Goal: Task Accomplishment & Management: Manage account settings

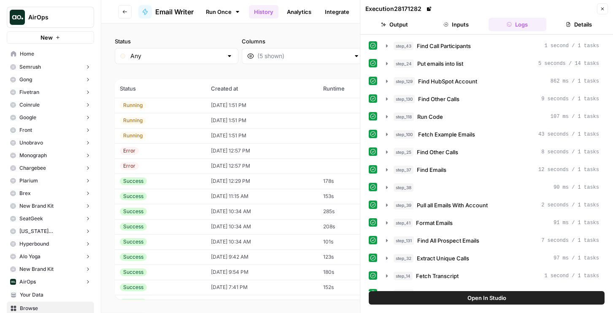
scroll to position [164, 0]
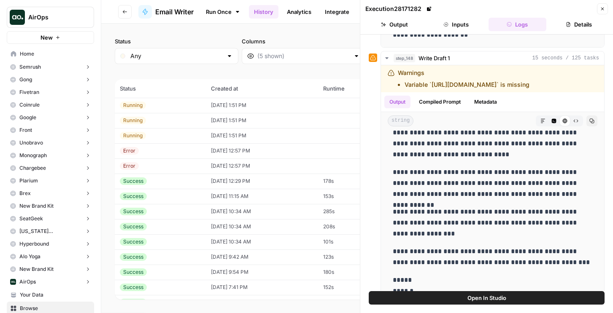
click at [223, 96] on th "Created at" at bounding box center [262, 88] width 112 height 19
click at [224, 106] on td "[DATE] 1:51 PM" at bounding box center [262, 105] width 112 height 15
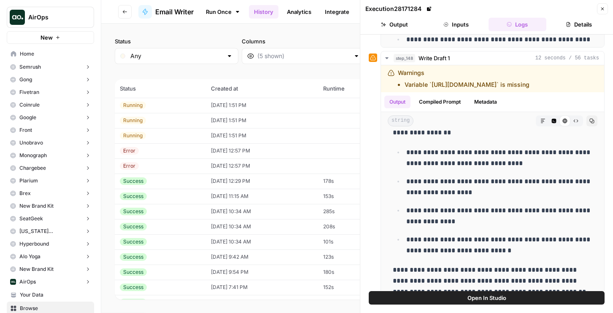
scroll to position [1023, 0]
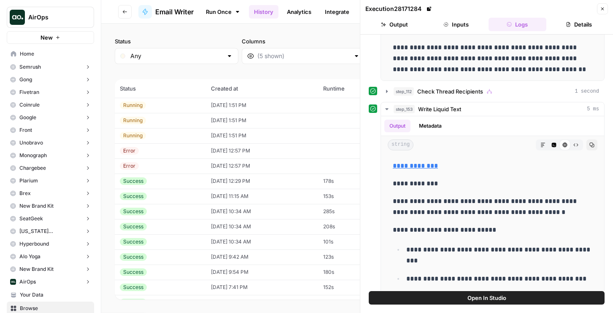
click at [231, 157] on td "[DATE] 12:57 PM" at bounding box center [262, 150] width 112 height 15
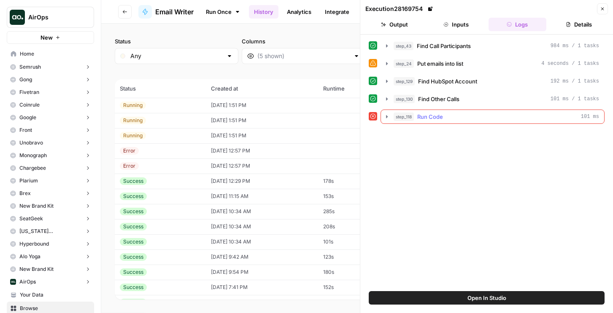
click at [444, 119] on div "step_118 Run Code 101 ms" at bounding box center [496, 117] width 205 height 8
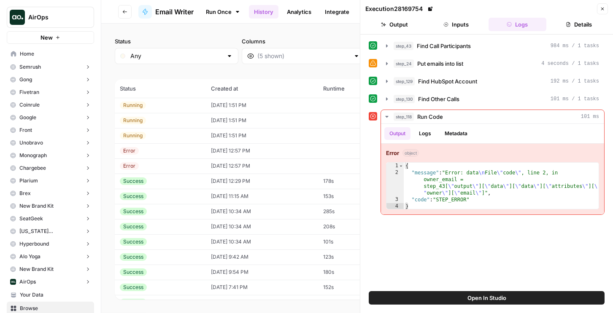
click at [240, 104] on td "[DATE] 1:51 PM" at bounding box center [262, 105] width 112 height 15
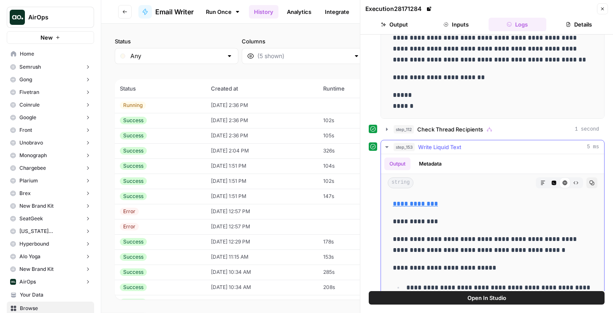
scroll to position [1073, 0]
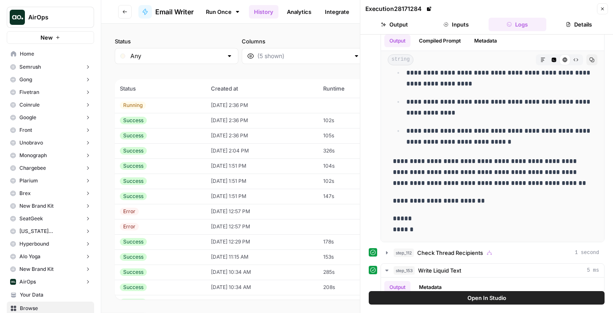
click at [288, 98] on td "[DATE] 2:36 PM" at bounding box center [262, 105] width 112 height 15
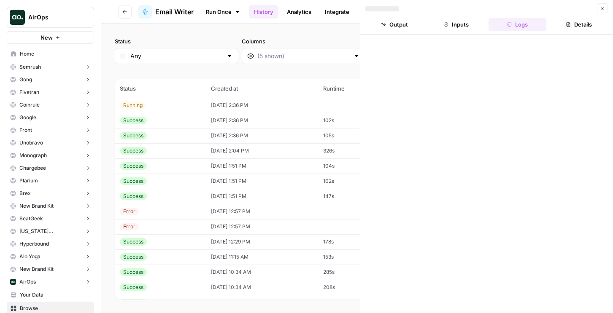
click at [288, 105] on td "[DATE] 2:36 PM" at bounding box center [262, 105] width 112 height 15
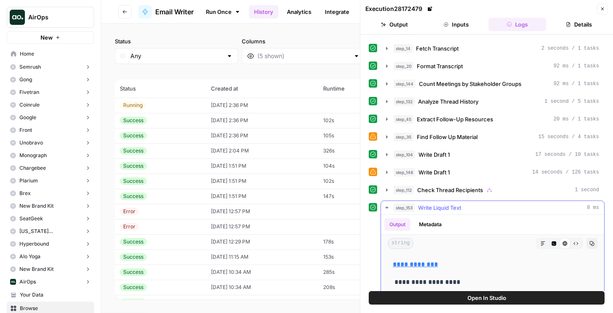
scroll to position [260, 0]
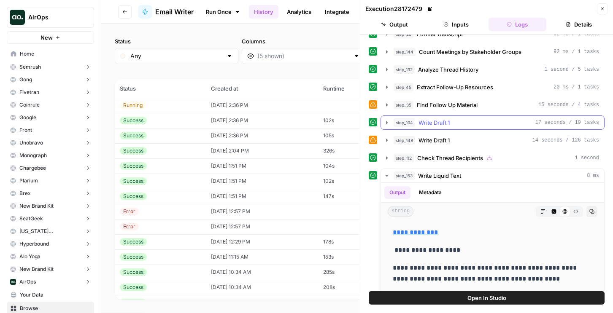
click at [443, 126] on span "Write Draft 1" at bounding box center [434, 123] width 31 height 8
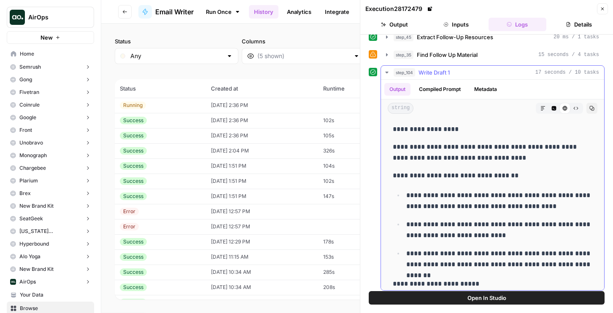
scroll to position [310, 0]
click at [292, 98] on td "[DATE] 2:36 PM" at bounding box center [262, 105] width 112 height 15
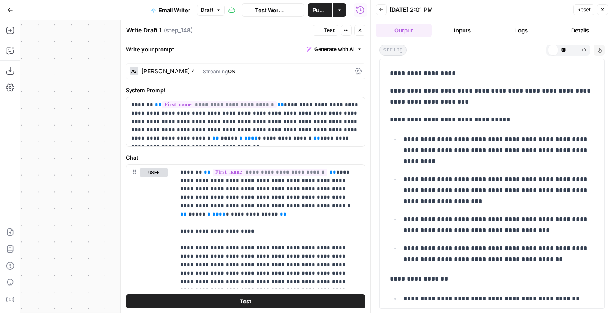
scroll to position [590, 0]
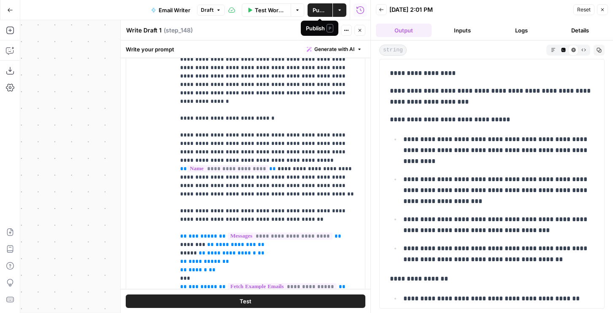
click at [203, 8] on span "Draft" at bounding box center [207, 10] width 13 height 8
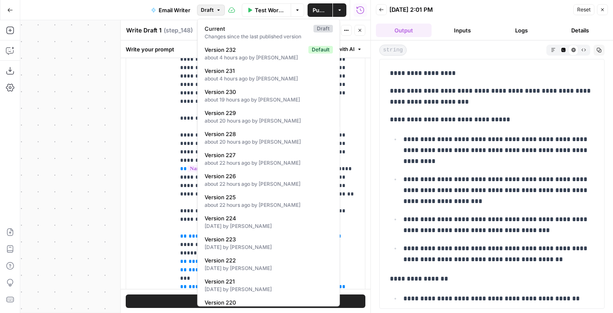
click at [322, 12] on span "Publish" at bounding box center [320, 10] width 15 height 8
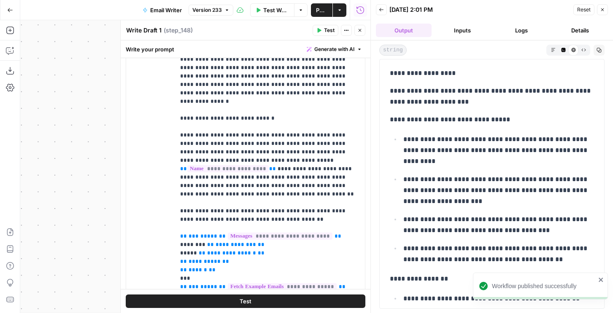
click at [365, 10] on button "Run History" at bounding box center [361, 10] width 14 height 14
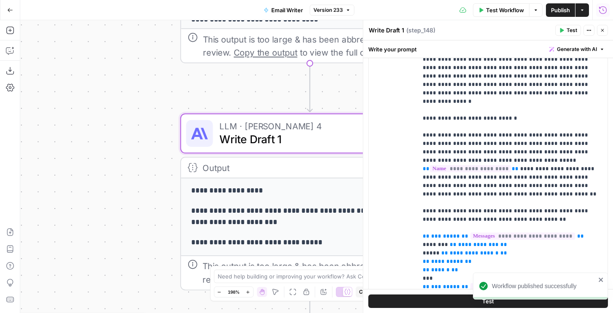
click at [605, 8] on icon "button" at bounding box center [603, 10] width 8 height 8
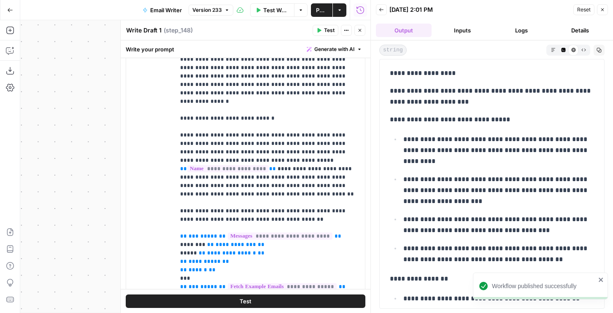
click at [382, 7] on button "Back" at bounding box center [381, 9] width 11 height 11
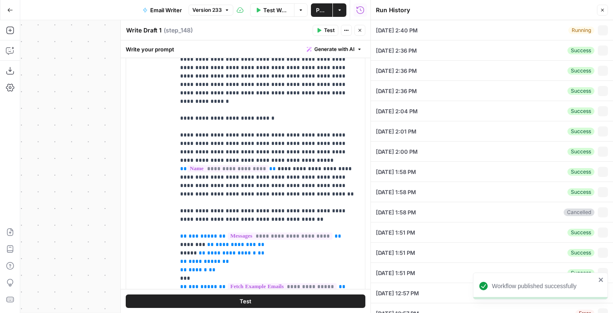
type input "EAB2CFE0A6404D378DFB639BDA6C01C1"
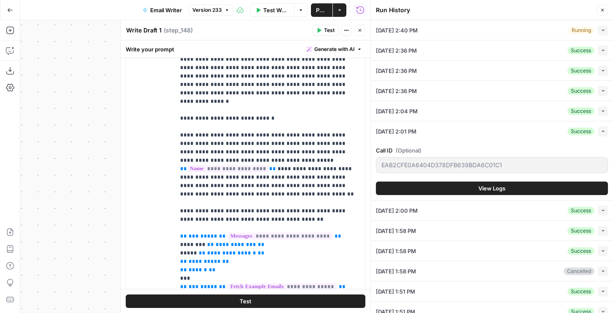
click at [600, 47] on button "Collapse" at bounding box center [603, 51] width 10 height 10
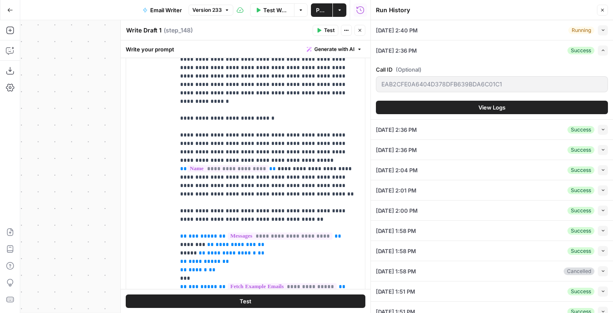
click at [541, 108] on button "View Logs" at bounding box center [492, 108] width 232 height 14
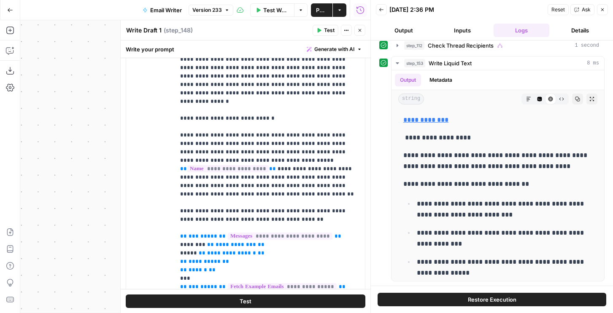
click at [385, 11] on button "Back" at bounding box center [381, 9] width 11 height 11
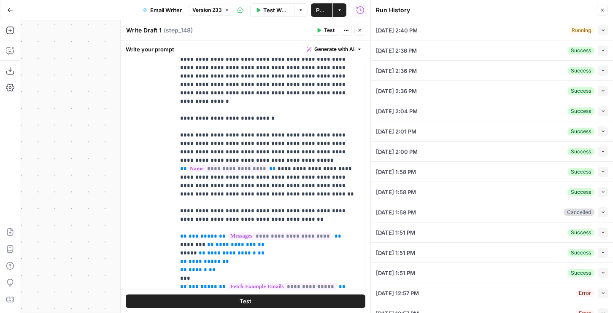
click at [602, 34] on button "Collapse" at bounding box center [603, 30] width 10 height 10
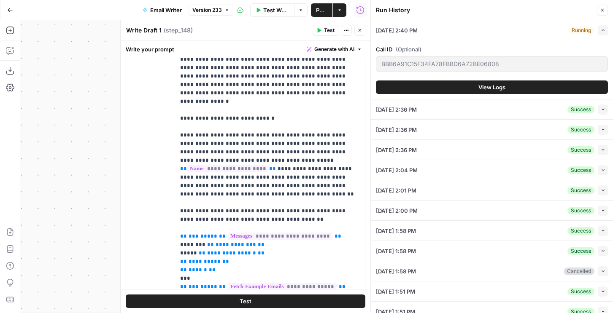
click at [543, 89] on button "View Logs" at bounding box center [492, 88] width 232 height 14
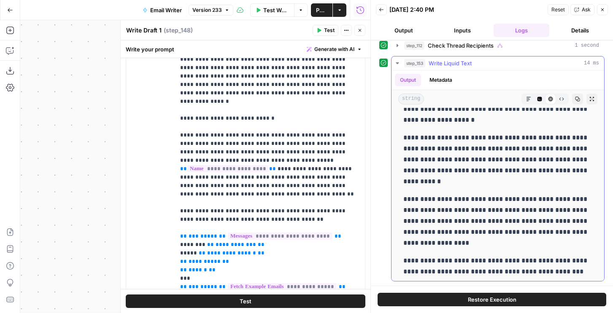
scroll to position [117, 0]
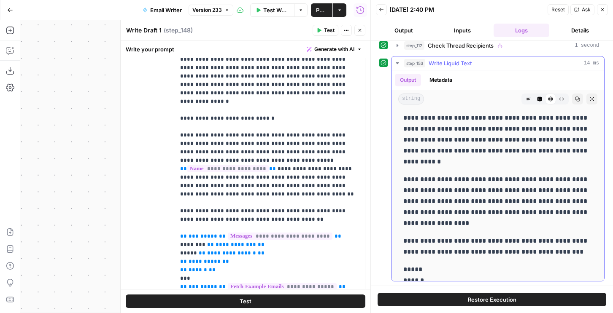
click at [439, 80] on button "Metadata" at bounding box center [440, 80] width 33 height 13
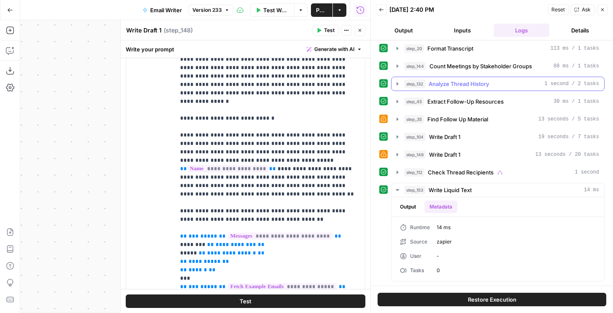
scroll to position [251, 0]
click at [436, 172] on span "Check Thread Recipients" at bounding box center [461, 172] width 66 height 8
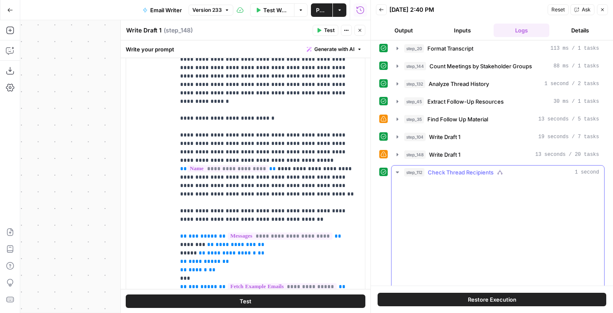
click at [425, 154] on span "step_148" at bounding box center [415, 155] width 22 height 8
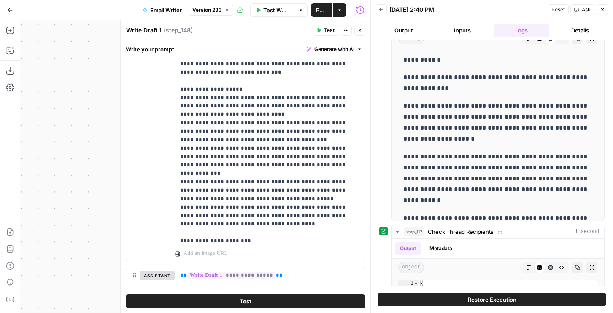
scroll to position [0, 0]
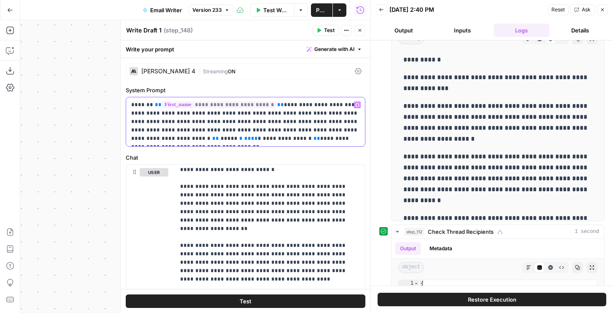
drag, startPoint x: 215, startPoint y: 139, endPoint x: 289, endPoint y: 131, distance: 75.1
click at [356, 143] on div "**********" at bounding box center [245, 121] width 239 height 49
click at [261, 131] on p "**********" at bounding box center [245, 122] width 229 height 42
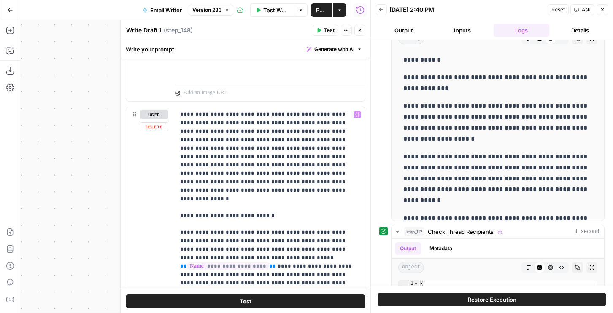
scroll to position [493, 0]
click at [256, 135] on p "**********" at bounding box center [270, 253] width 180 height 287
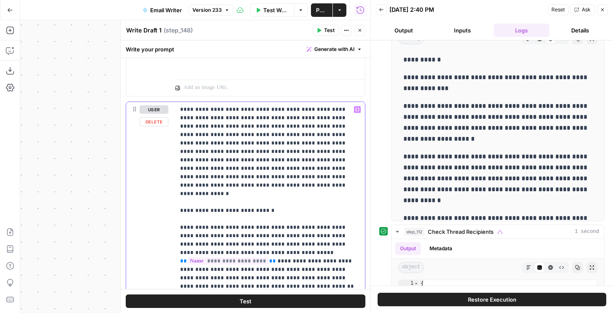
scroll to position [498, 0]
drag, startPoint x: 274, startPoint y: 140, endPoint x: 214, endPoint y: 124, distance: 62.1
click at [213, 124] on p "**********" at bounding box center [270, 248] width 180 height 287
click at [215, 124] on p "**********" at bounding box center [270, 248] width 180 height 287
drag, startPoint x: 215, startPoint y: 127, endPoint x: 277, endPoint y: 143, distance: 64.1
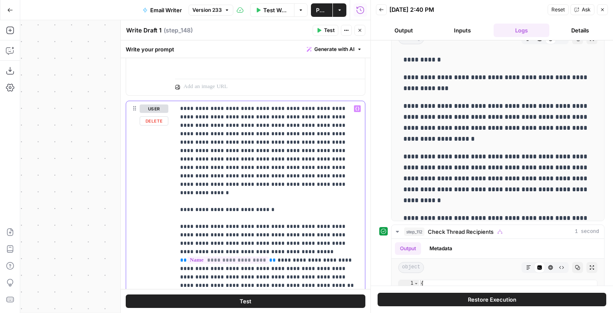
click at [277, 143] on p "**********" at bounding box center [270, 248] width 180 height 287
click at [254, 165] on p "**********" at bounding box center [270, 248] width 180 height 287
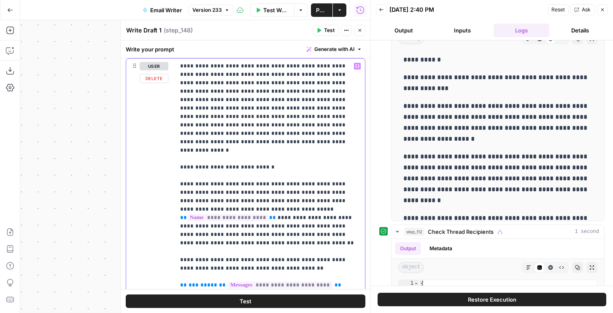
scroll to position [547, 0]
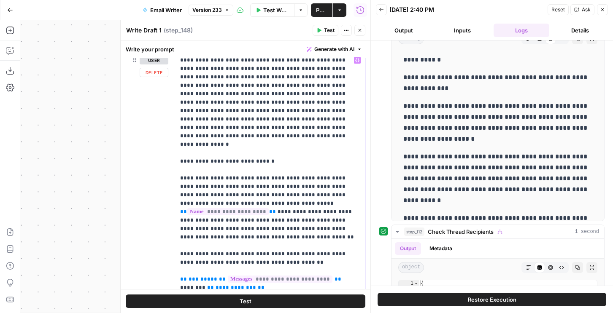
click at [264, 168] on p "**********" at bounding box center [270, 199] width 180 height 287
click at [271, 170] on p "**********" at bounding box center [270, 199] width 180 height 287
click at [273, 170] on p "**********" at bounding box center [270, 199] width 180 height 287
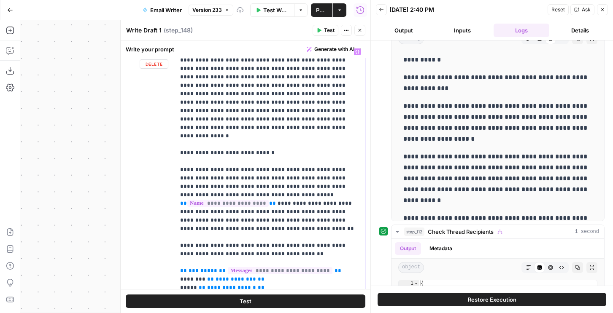
scroll to position [562, 0]
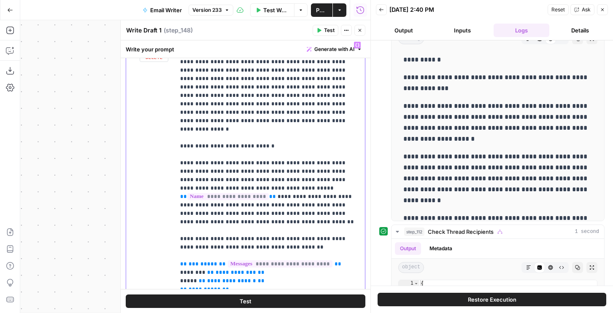
click at [289, 196] on p "**********" at bounding box center [270, 184] width 180 height 287
click at [274, 226] on p "**********" at bounding box center [270, 184] width 180 height 287
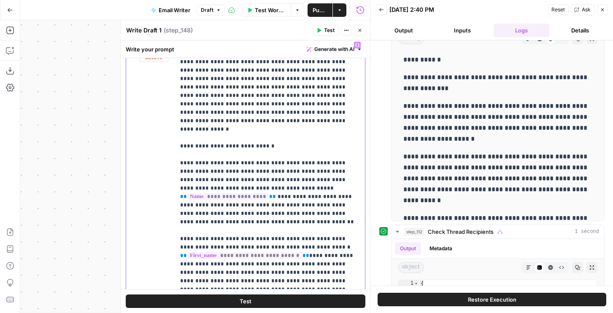
drag, startPoint x: 288, startPoint y: 273, endPoint x: 275, endPoint y: 224, distance: 50.1
click at [275, 224] on p "**********" at bounding box center [270, 214] width 180 height 346
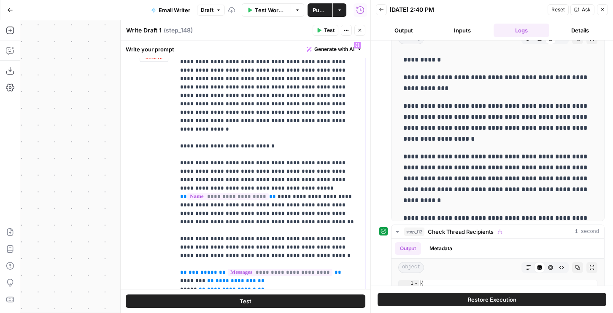
click at [240, 228] on p "**********" at bounding box center [270, 188] width 180 height 295
click at [265, 229] on p "**********" at bounding box center [270, 188] width 180 height 295
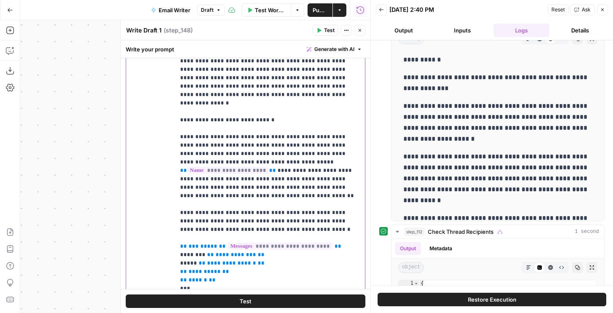
scroll to position [657, 0]
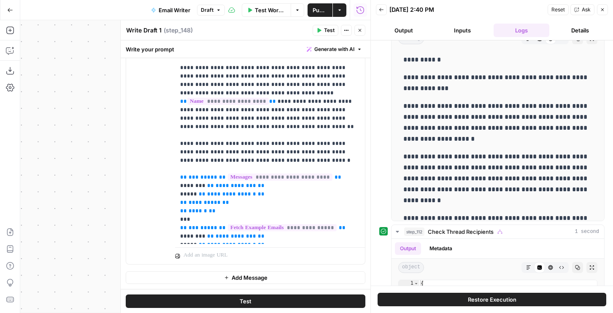
click at [316, 29] on button "Test" at bounding box center [326, 30] width 26 height 11
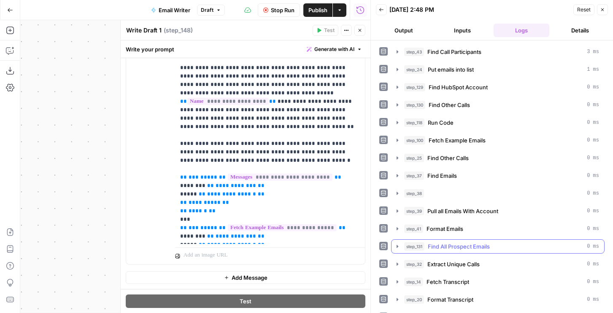
scroll to position [102, 0]
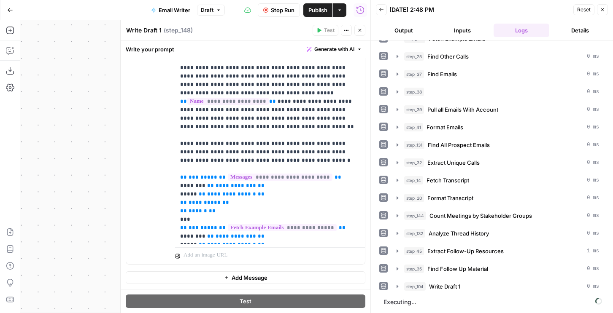
click at [404, 27] on button "Output" at bounding box center [404, 31] width 56 height 14
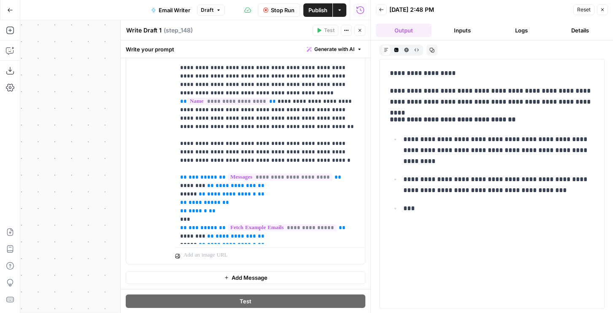
click at [318, 11] on span "Publish" at bounding box center [317, 10] width 19 height 8
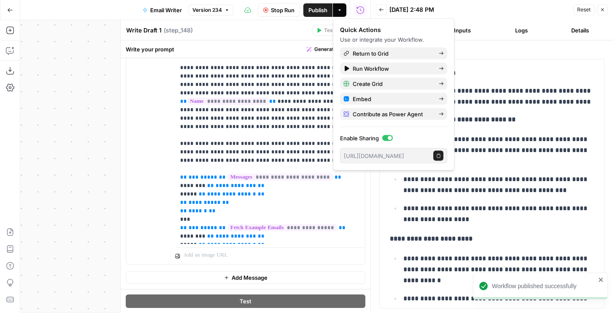
click at [602, 11] on icon "button" at bounding box center [602, 9] width 5 height 5
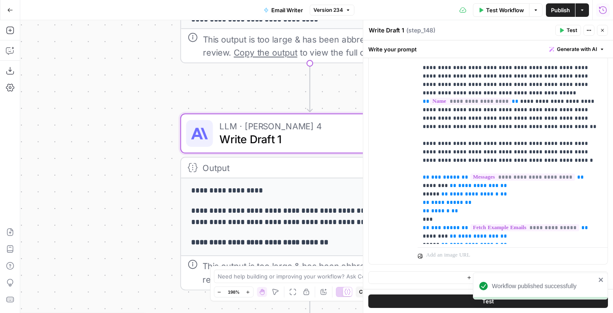
click at [602, 6] on icon "button" at bounding box center [603, 10] width 8 height 8
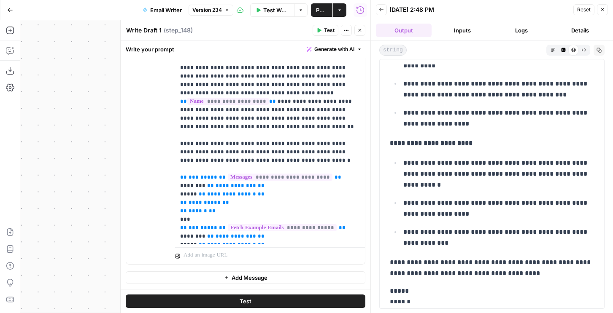
scroll to position [103, 0]
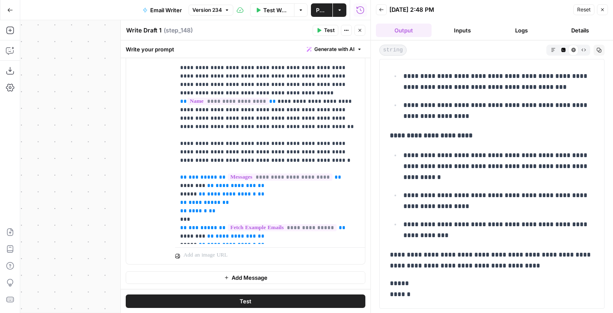
click at [384, 10] on button "Back" at bounding box center [381, 9] width 11 height 11
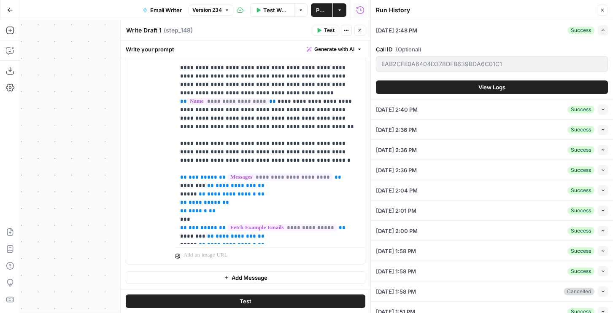
click at [454, 83] on button "View Logs" at bounding box center [492, 88] width 232 height 14
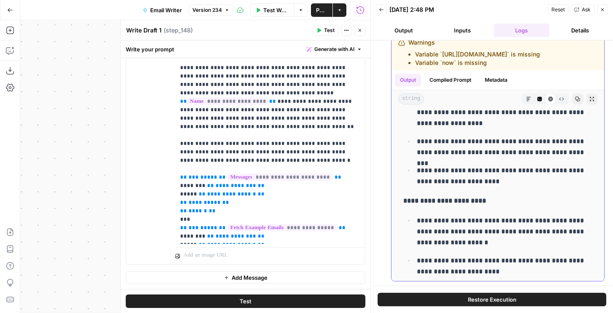
scroll to position [0, 0]
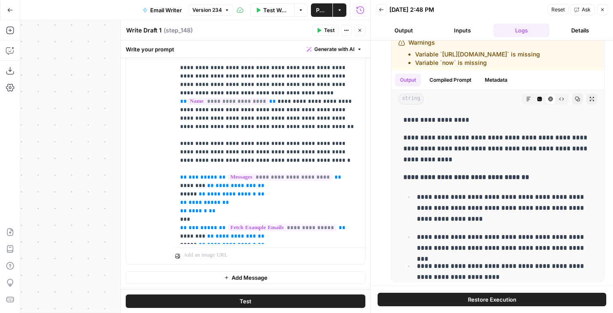
click at [316, 9] on span "Publish" at bounding box center [321, 10] width 11 height 8
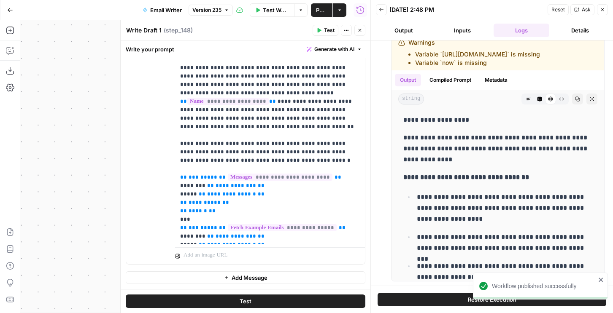
click at [362, 4] on button "Run History" at bounding box center [361, 10] width 14 height 14
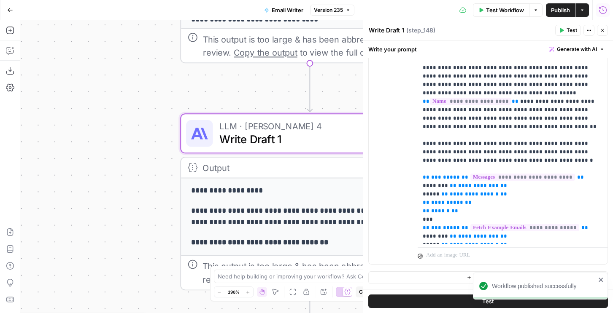
click at [600, 10] on icon "button" at bounding box center [603, 10] width 8 height 8
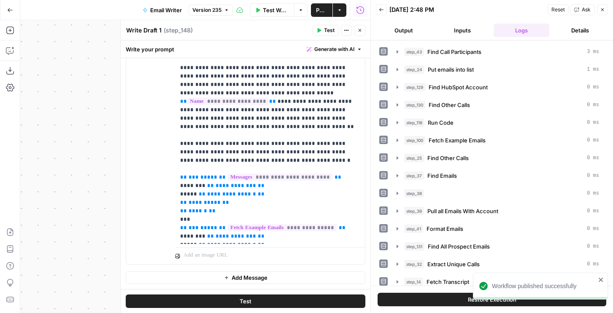
click at [384, 12] on button "Back" at bounding box center [381, 9] width 11 height 11
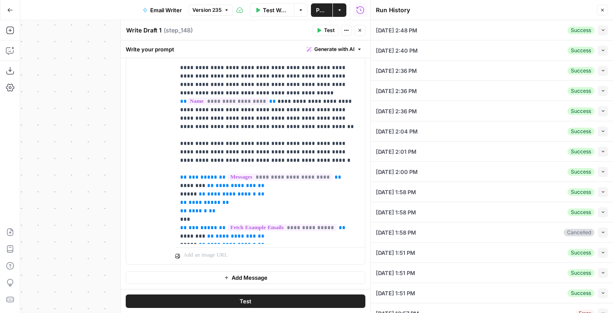
click at [602, 51] on div "Collapse" at bounding box center [593, 54] width 22 height 8
click at [603, 48] on icon "button" at bounding box center [603, 50] width 5 height 5
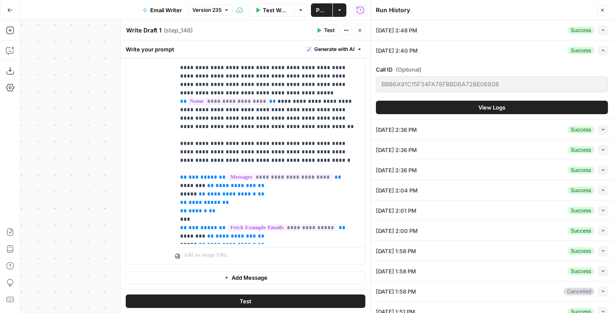
click at [464, 110] on button "View Logs" at bounding box center [492, 108] width 232 height 14
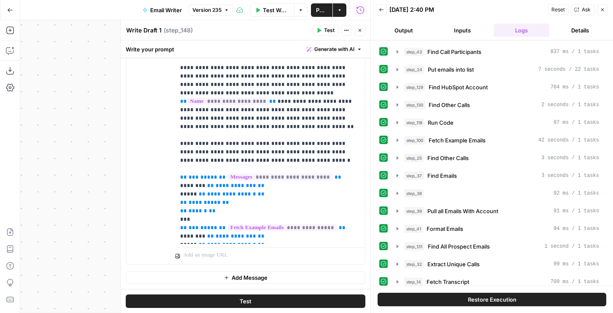
click at [419, 31] on button "Output" at bounding box center [404, 31] width 56 height 14
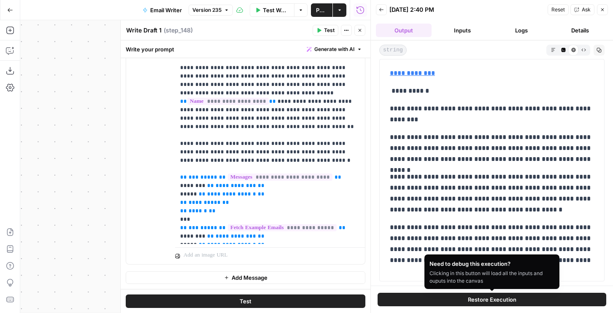
click at [422, 298] on button "Restore Execution" at bounding box center [492, 300] width 229 height 14
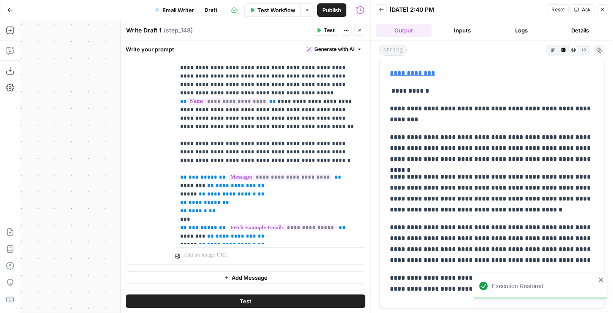
click at [358, 31] on icon "button" at bounding box center [359, 30] width 5 height 5
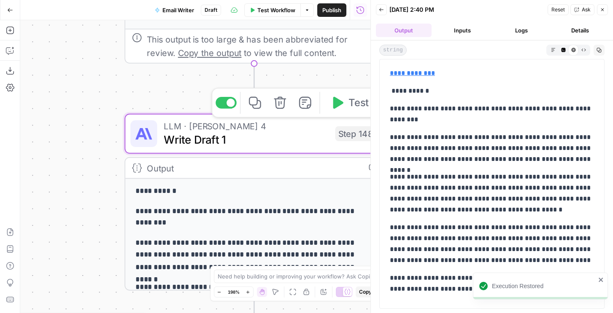
click at [348, 100] on span "Test" at bounding box center [358, 102] width 20 height 15
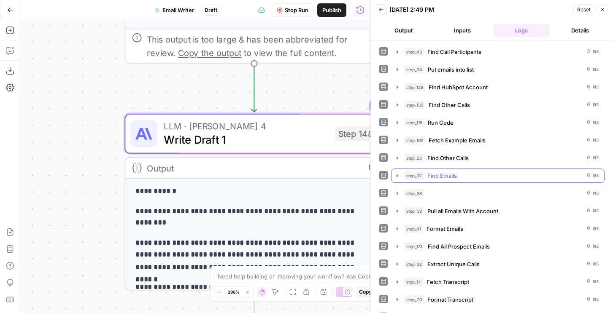
scroll to position [102, 0]
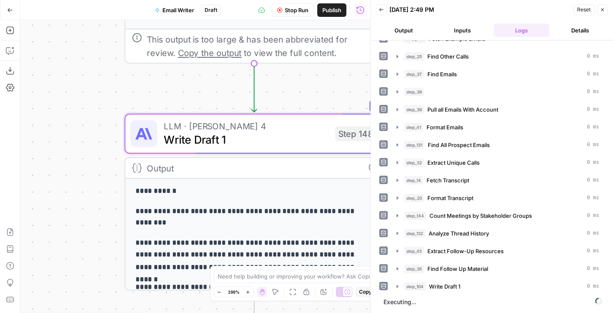
click at [396, 30] on button "Output" at bounding box center [404, 31] width 56 height 14
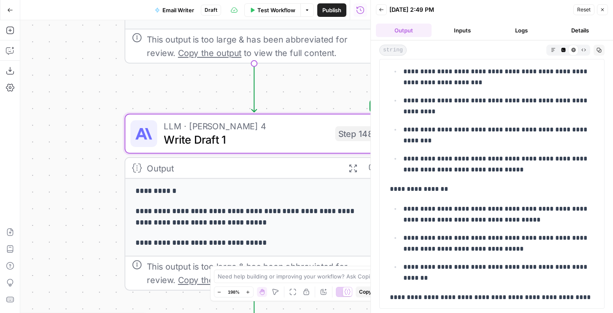
scroll to position [168, 0]
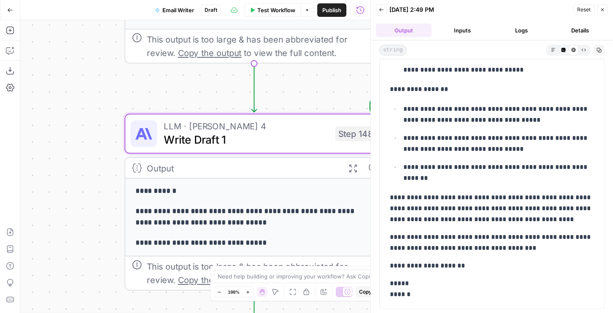
drag, startPoint x: 389, startPoint y: 69, endPoint x: 438, endPoint y: 302, distance: 237.8
click at [438, 302] on div "**********" at bounding box center [492, 100] width 214 height 407
copy div "**********"
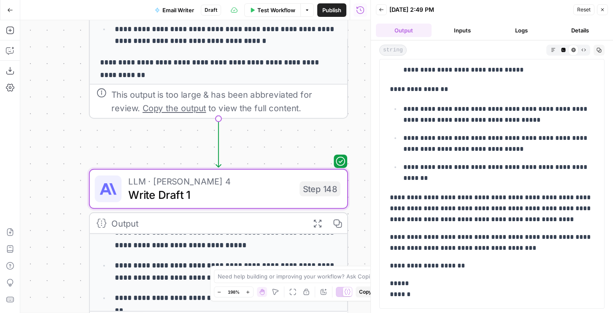
scroll to position [27, 0]
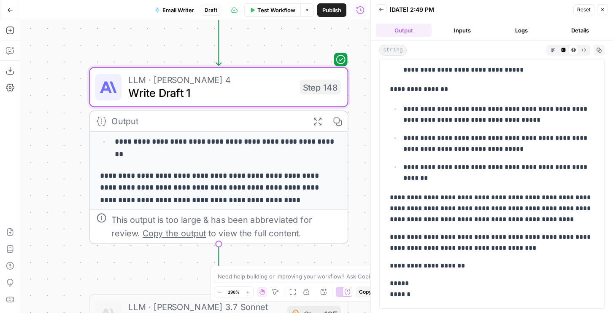
click at [273, 101] on span "Write Draft 1" at bounding box center [210, 93] width 165 height 17
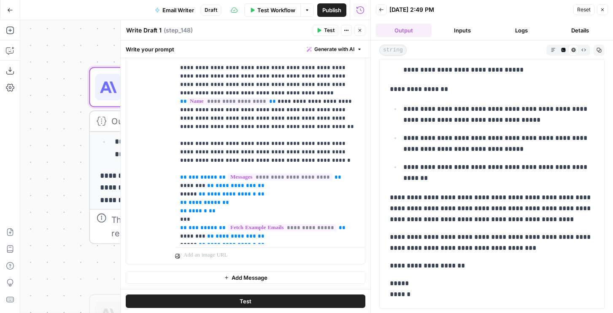
scroll to position [657, 0]
click at [281, 130] on p "**********" at bounding box center [270, 93] width 180 height 295
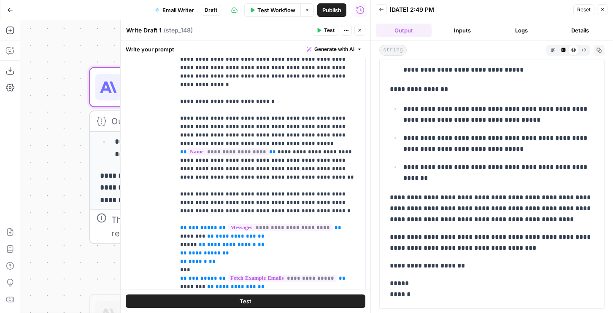
scroll to position [610, 0]
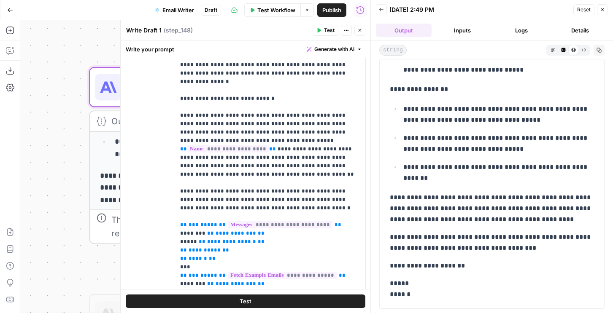
click at [270, 143] on p "**********" at bounding box center [270, 140] width 180 height 295
click at [203, 149] on p "**********" at bounding box center [270, 140] width 180 height 295
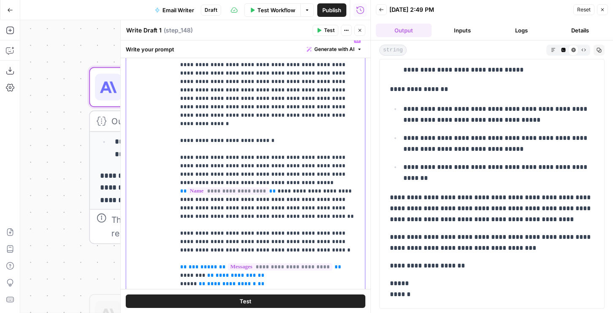
scroll to position [554, 0]
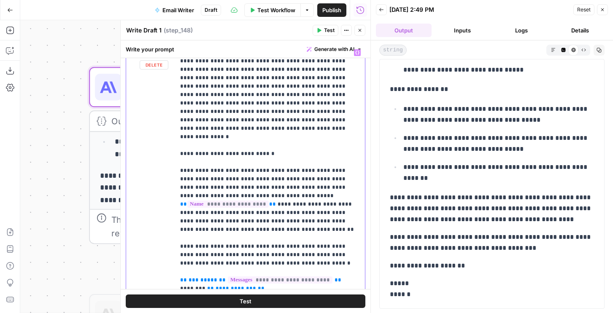
click at [210, 120] on p "**********" at bounding box center [270, 196] width 180 height 295
click at [303, 121] on p "**********" at bounding box center [270, 196] width 180 height 295
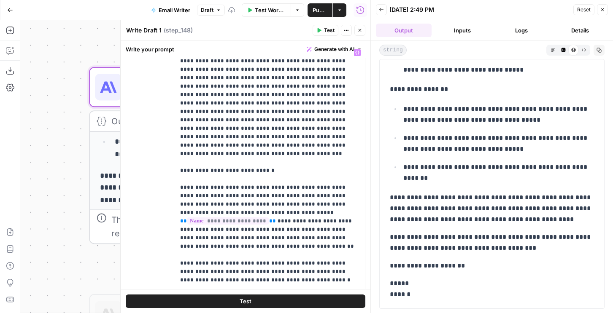
click at [319, 30] on icon "button" at bounding box center [320, 30] width 4 height 5
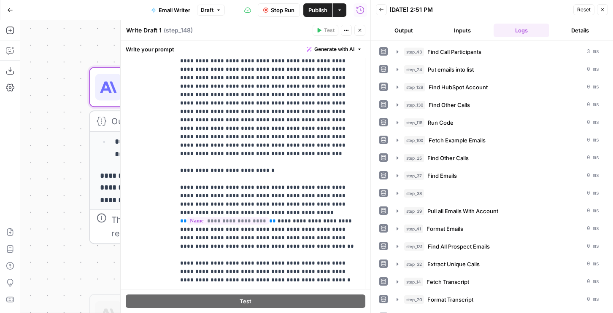
click at [403, 27] on button "Output" at bounding box center [404, 31] width 56 height 14
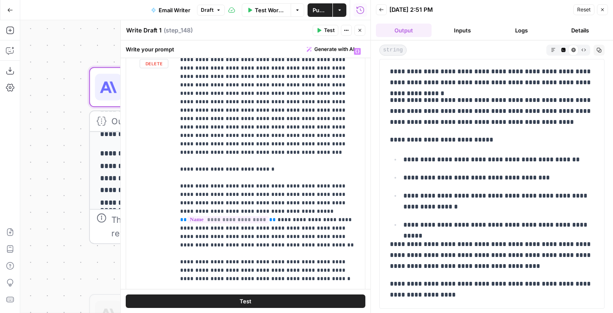
scroll to position [557, 0]
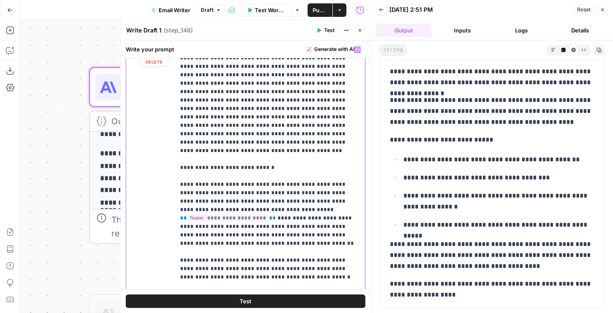
drag, startPoint x: 207, startPoint y: 126, endPoint x: 224, endPoint y: 122, distance: 17.7
click at [207, 126] on p "**********" at bounding box center [270, 202] width 180 height 312
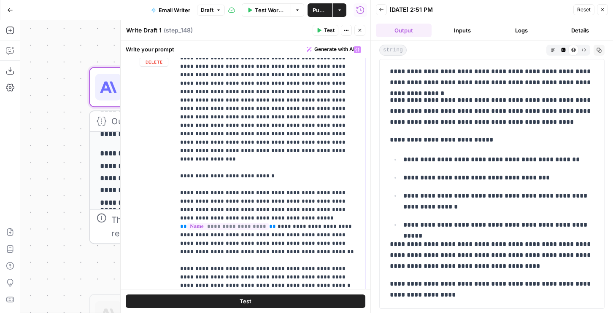
click at [228, 127] on p "**********" at bounding box center [270, 206] width 180 height 321
drag, startPoint x: 259, startPoint y: 125, endPoint x: 296, endPoint y: 119, distance: 38.0
click at [296, 119] on p "**********" at bounding box center [270, 206] width 180 height 321
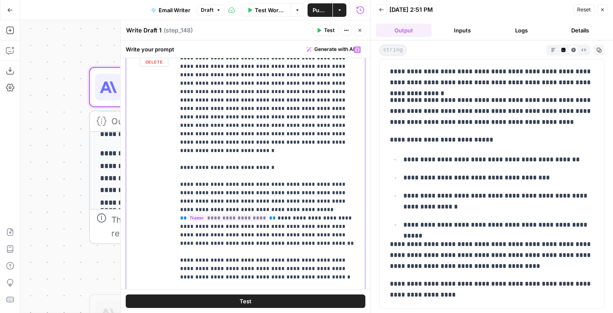
drag, startPoint x: 298, startPoint y: 116, endPoint x: 182, endPoint y: 127, distance: 116.9
click at [182, 127] on p "**********" at bounding box center [270, 202] width 180 height 312
click at [224, 126] on p "**********" at bounding box center [270, 202] width 180 height 312
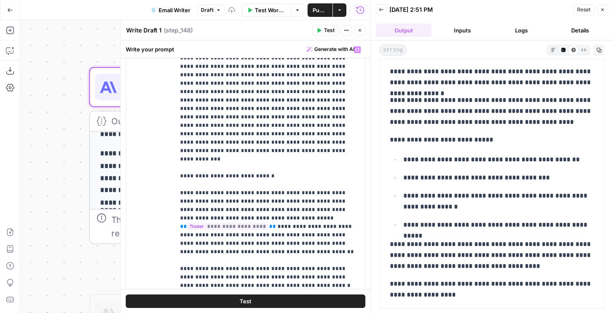
click at [325, 27] on span "Test" at bounding box center [329, 31] width 11 height 8
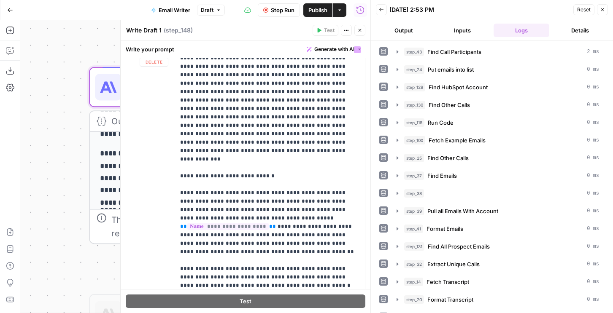
scroll to position [102, 0]
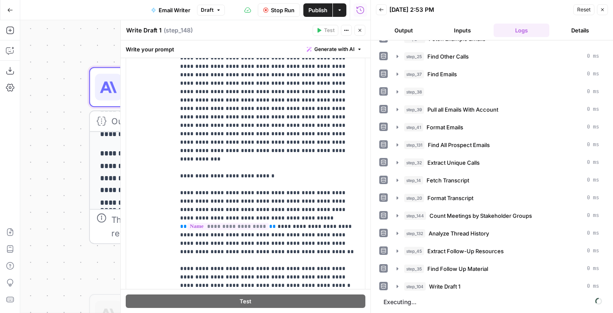
click at [403, 25] on button "Output" at bounding box center [404, 31] width 56 height 14
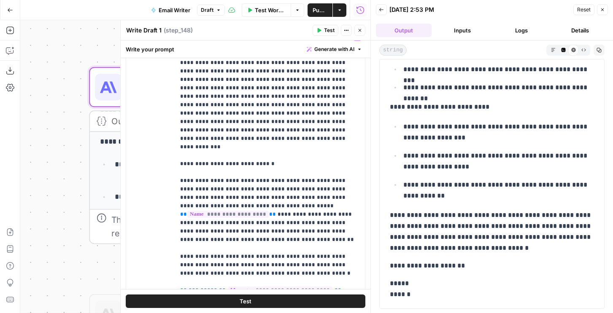
scroll to position [565, 0]
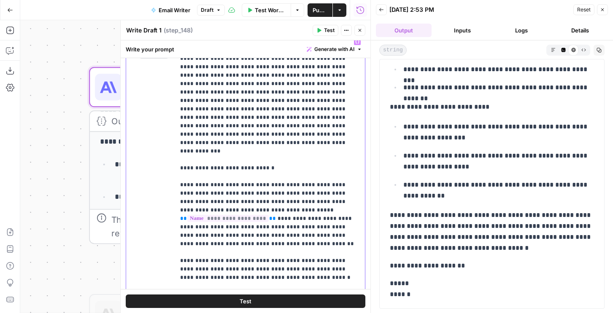
drag, startPoint x: 337, startPoint y: 193, endPoint x: 343, endPoint y: 193, distance: 5.5
click at [337, 193] on p "**********" at bounding box center [270, 194] width 180 height 312
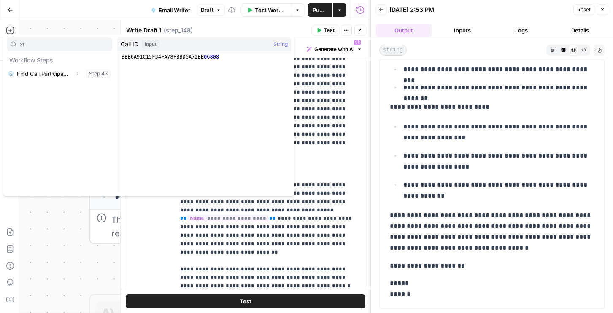
type input "xt"
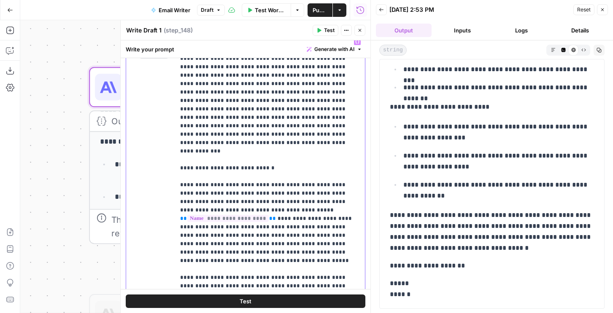
drag, startPoint x: 256, startPoint y: 211, endPoint x: 219, endPoint y: 210, distance: 37.6
click at [219, 210] on p "**********" at bounding box center [270, 198] width 180 height 321
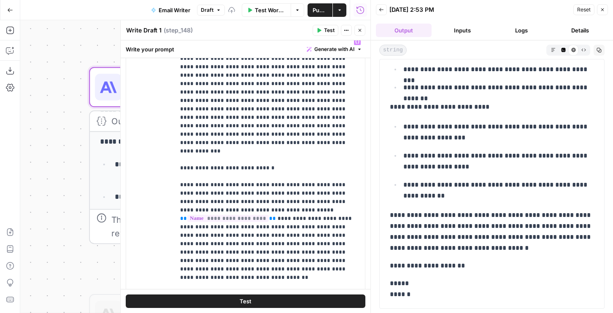
click at [330, 30] on span "P" at bounding box center [330, 28] width 7 height 8
click at [330, 30] on span "Test" at bounding box center [329, 31] width 11 height 8
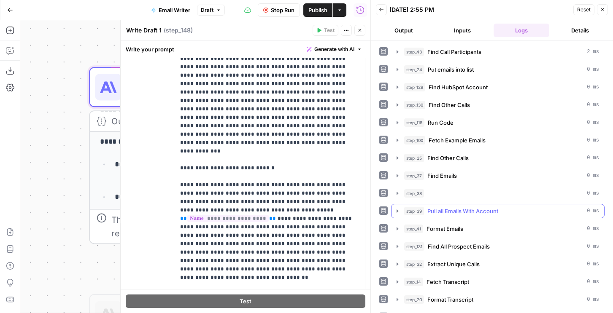
scroll to position [102, 0]
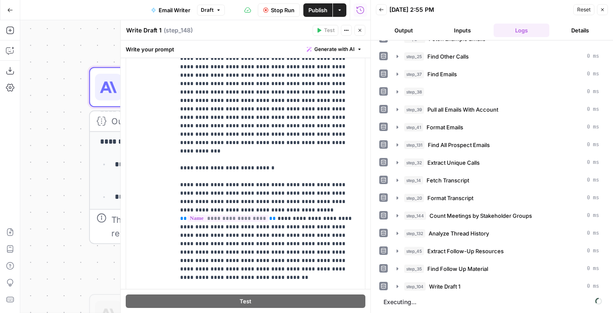
click at [401, 29] on button "Output" at bounding box center [404, 31] width 56 height 14
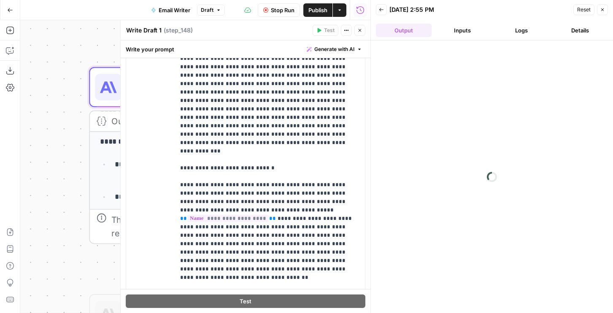
scroll to position [0, 0]
click at [360, 29] on icon "button" at bounding box center [359, 30] width 5 height 5
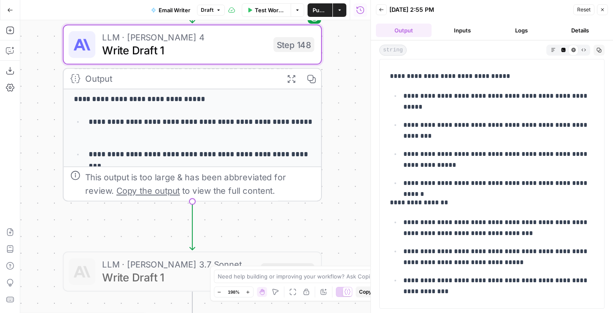
scroll to position [128, 0]
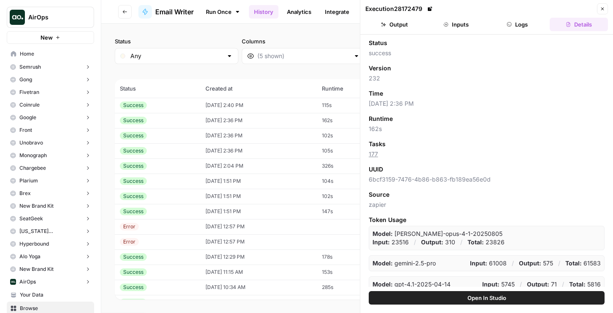
click at [240, 103] on td "[DATE] 2:40 PM" at bounding box center [258, 105] width 116 height 15
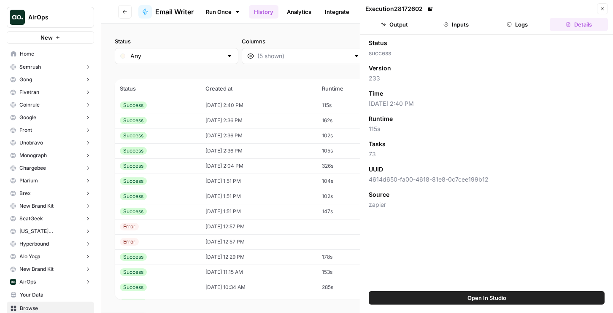
click at [516, 30] on button "Logs" at bounding box center [518, 25] width 58 height 14
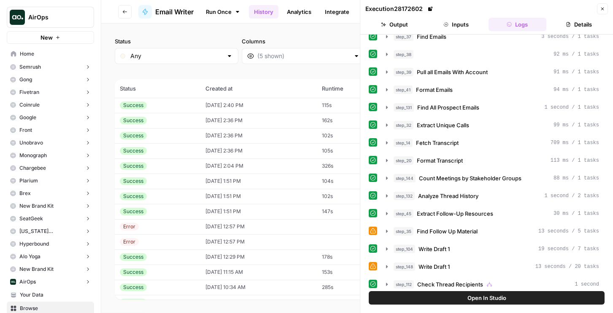
scroll to position [308, 0]
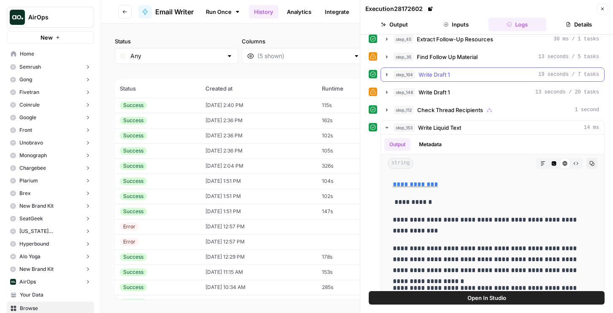
click at [439, 78] on span "Write Draft 1" at bounding box center [434, 74] width 31 height 8
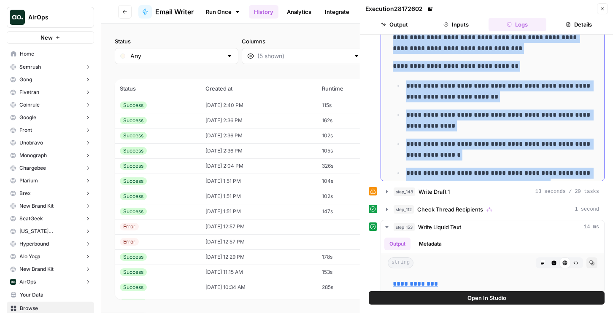
scroll to position [314, 0]
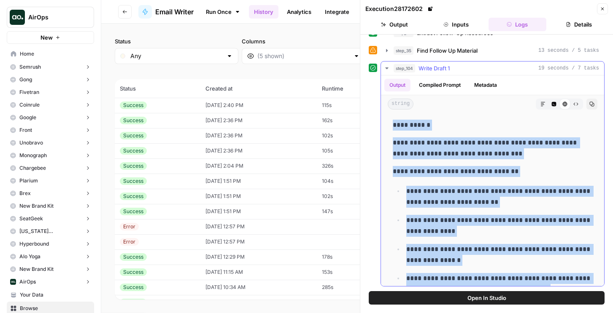
drag, startPoint x: 472, startPoint y: 132, endPoint x: 389, endPoint y: 122, distance: 83.7
click at [389, 122] on div "**********" at bounding box center [493, 302] width 210 height 372
copy div "**********"
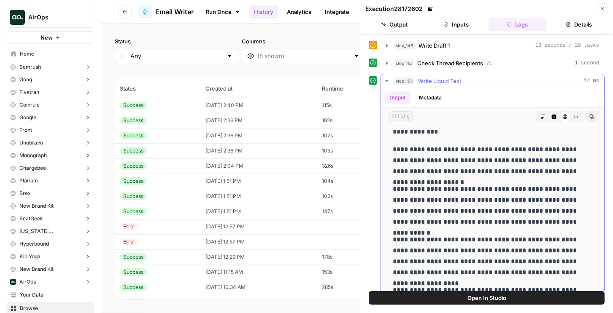
scroll to position [62, 0]
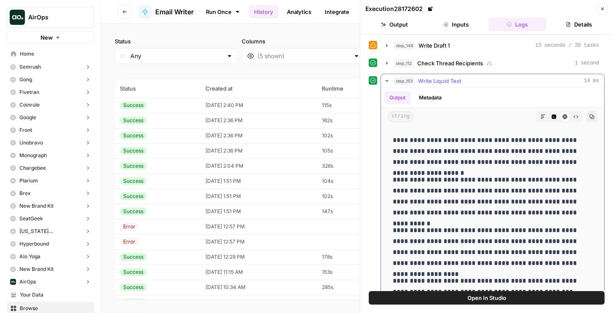
click at [426, 92] on button "Metadata" at bounding box center [430, 98] width 33 height 13
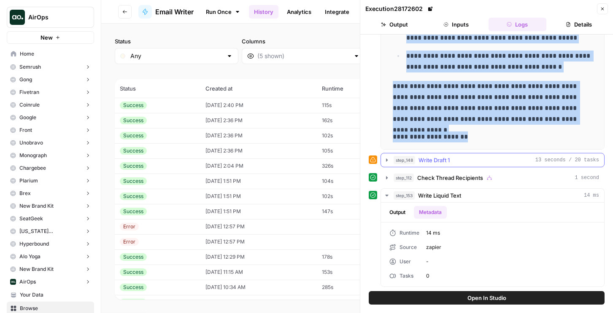
click at [428, 157] on span "Write Draft 1" at bounding box center [434, 160] width 31 height 8
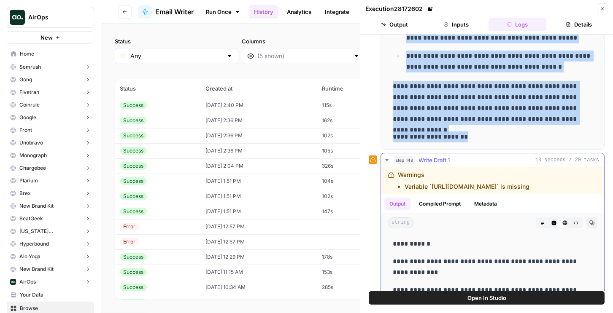
scroll to position [533, 0]
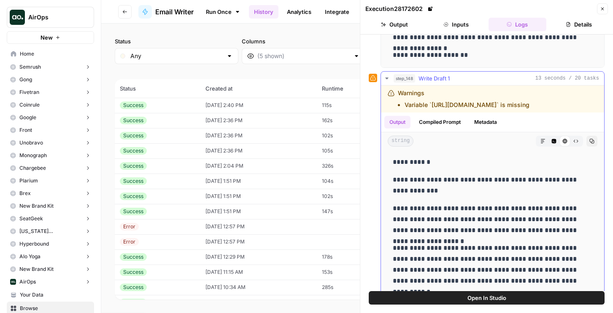
click at [450, 115] on div "Output Compiled Prompt Metadata" at bounding box center [492, 122] width 223 height 19
click at [450, 116] on button "Compiled Prompt" at bounding box center [440, 122] width 52 height 13
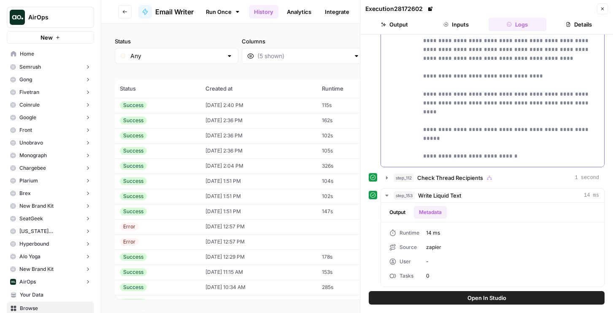
scroll to position [3177, 0]
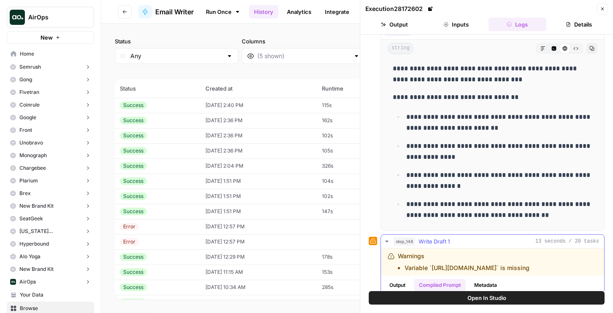
scroll to position [277, 0]
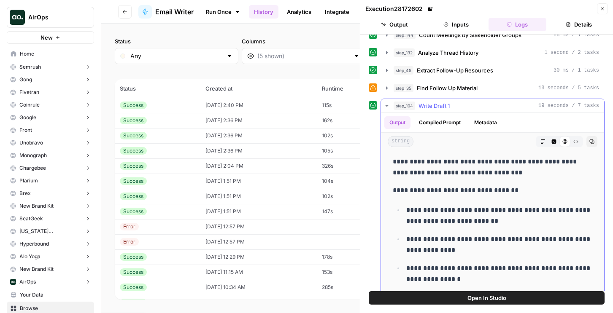
click at [447, 124] on button "Compiled Prompt" at bounding box center [440, 122] width 52 height 13
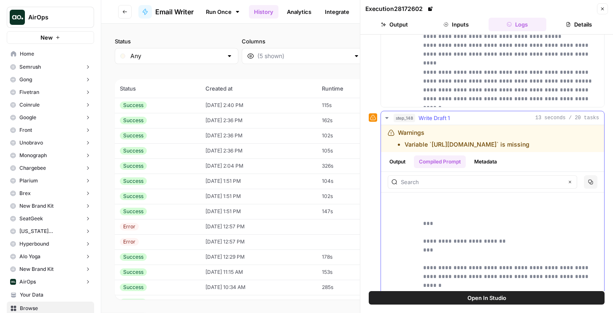
scroll to position [448, 0]
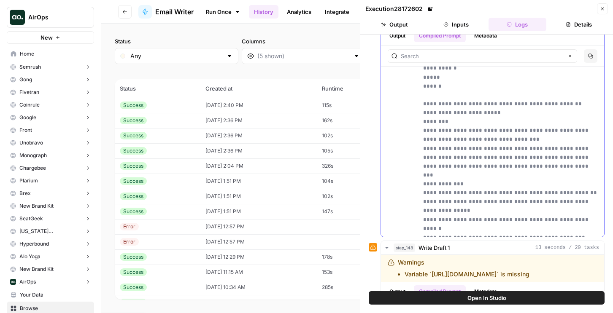
scroll to position [9796, 0]
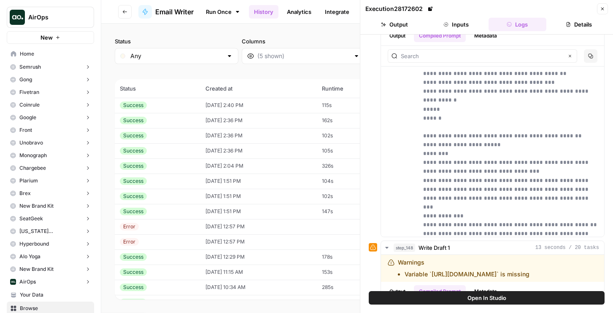
click at [607, 11] on button "Close" at bounding box center [602, 8] width 11 height 11
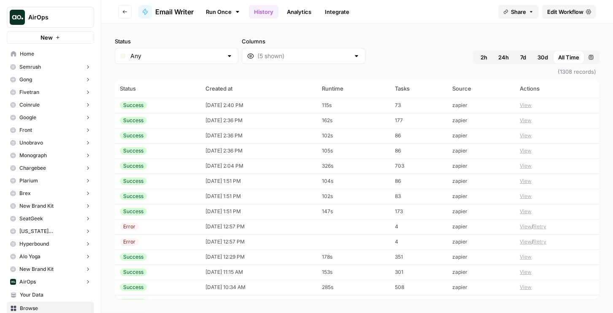
click at [569, 16] on link "Edit Workflow" at bounding box center [569, 12] width 54 height 14
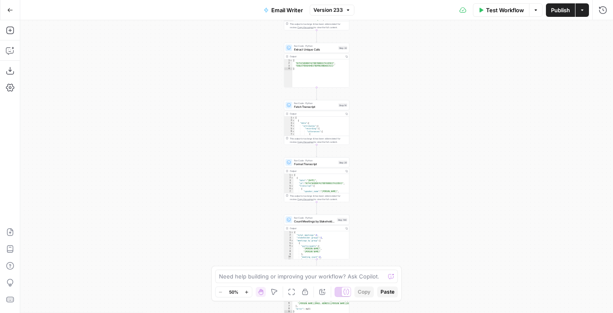
click at [44, 35] on div "true false true false Workflow Set Inputs Inputs Run Code · Python Find Call Pa…" at bounding box center [316, 166] width 593 height 293
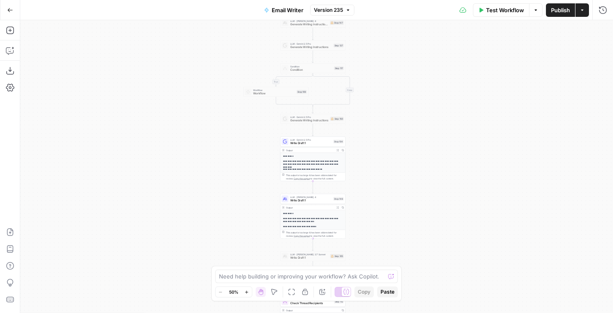
scroll to position [45, 0]
click at [338, 149] on icon "button" at bounding box center [338, 150] width 3 height 3
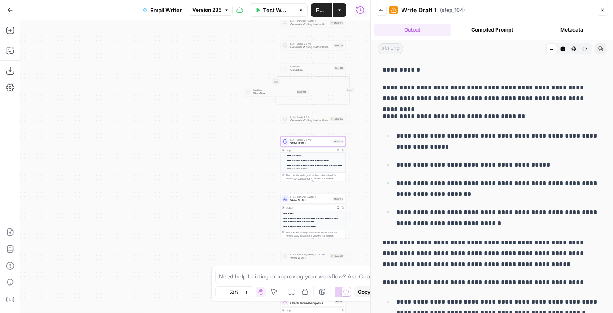
scroll to position [0, 0]
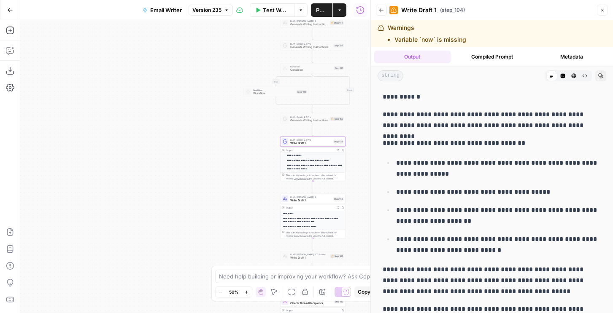
drag, startPoint x: 416, startPoint y: 297, endPoint x: 382, endPoint y: 97, distance: 203.3
click at [382, 97] on div "**********" at bounding box center [492, 286] width 229 height 396
copy div "**********"
click at [338, 133] on span "Test" at bounding box center [339, 134] width 5 height 4
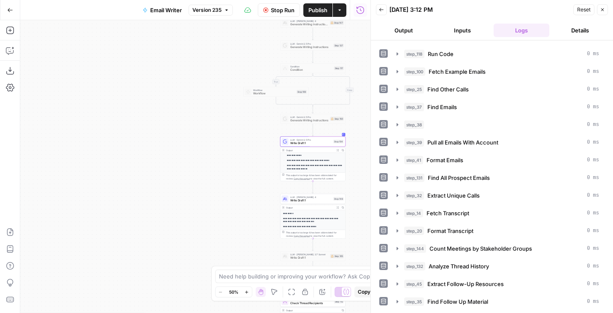
scroll to position [84, 0]
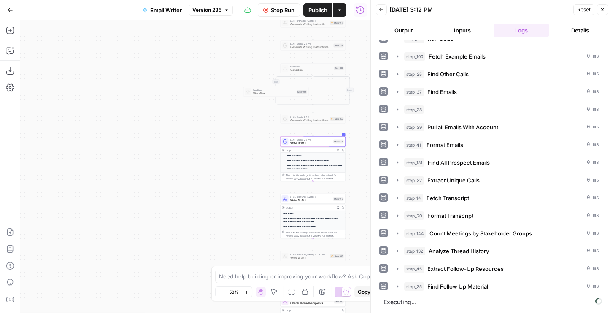
click at [411, 29] on button "Output" at bounding box center [404, 31] width 56 height 14
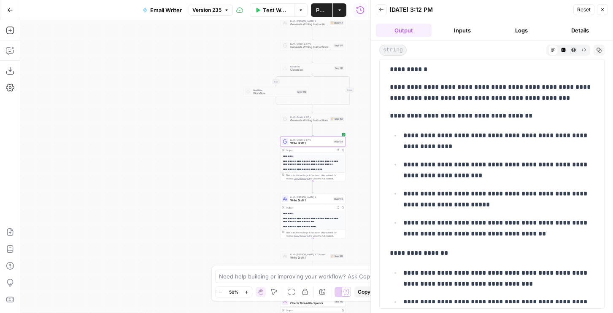
scroll to position [0, 0]
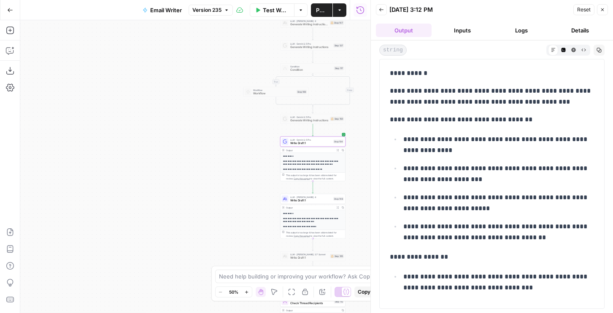
drag, startPoint x: 461, startPoint y: 293, endPoint x: 386, endPoint y: 68, distance: 237.5
click at [386, 68] on div "**********" at bounding box center [492, 312] width 214 height 494
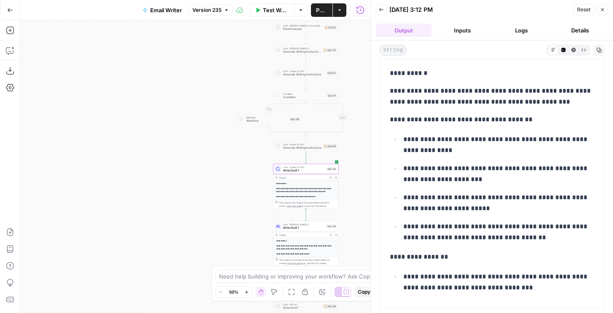
click at [317, 13] on span "Publish" at bounding box center [321, 10] width 11 height 8
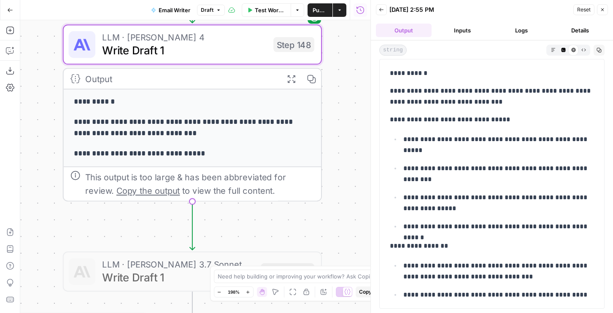
scroll to position [128, 0]
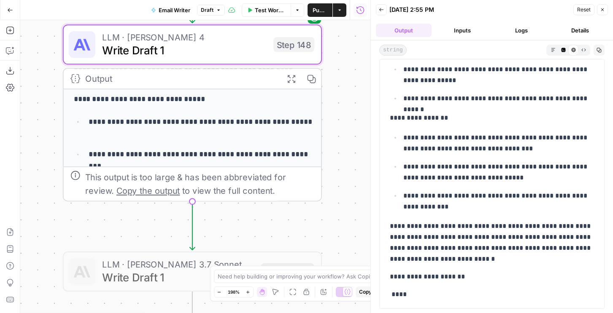
click at [262, 49] on span "Write Draft 1" at bounding box center [184, 50] width 165 height 17
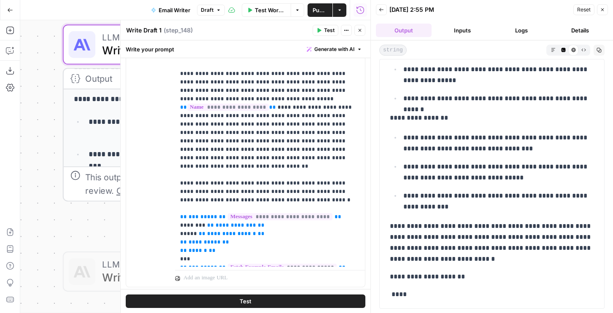
scroll to position [680, 0]
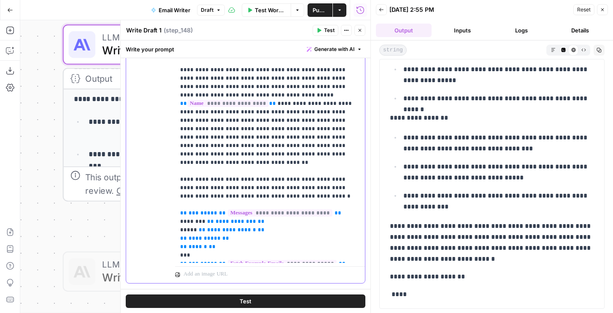
click at [269, 147] on p "**********" at bounding box center [270, 91] width 180 height 338
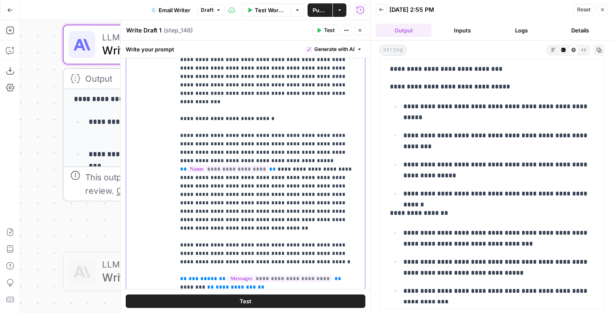
scroll to position [686, 0]
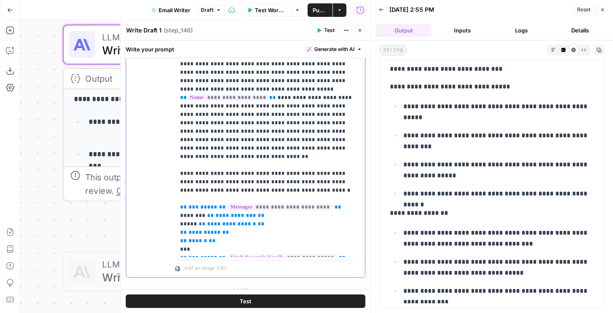
click at [287, 114] on p "**********" at bounding box center [270, 85] width 180 height 338
click at [360, 30] on icon "button" at bounding box center [359, 30] width 5 height 5
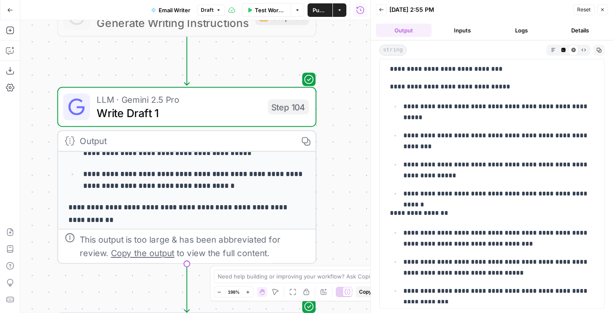
click at [226, 108] on span "Write Draft 1" at bounding box center [179, 113] width 165 height 17
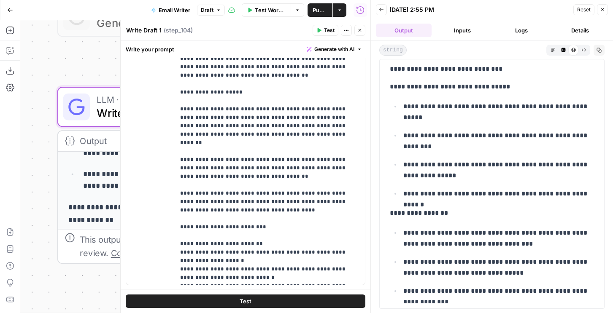
scroll to position [261, 0]
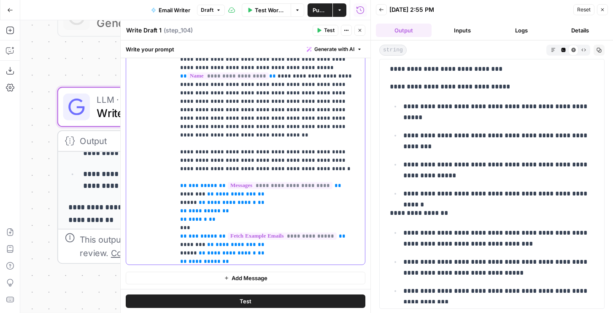
scroll to position [0, 0]
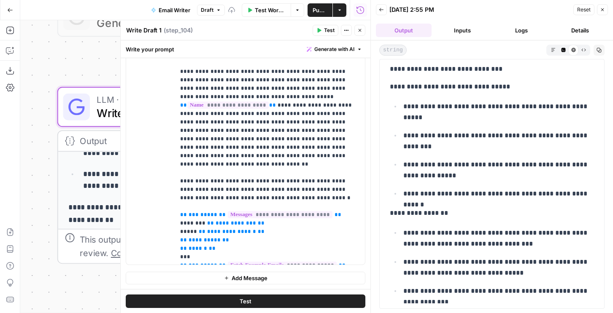
click at [329, 31] on span "Test" at bounding box center [329, 31] width 11 height 8
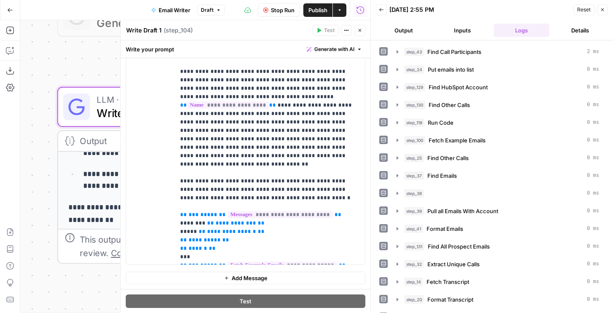
click at [358, 26] on button "Close" at bounding box center [359, 30] width 11 height 11
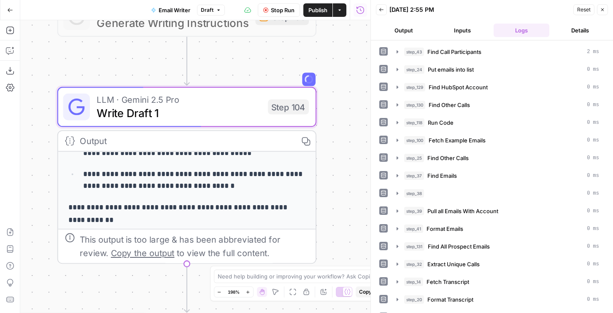
click at [410, 30] on button "Output" at bounding box center [404, 31] width 56 height 14
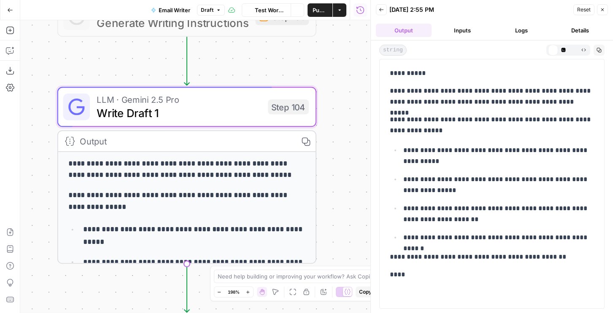
scroll to position [10, 0]
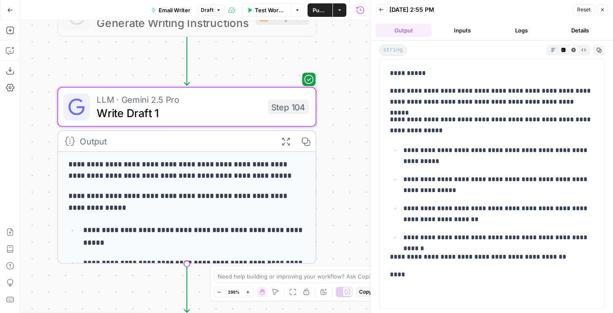
click at [522, 30] on button "Logs" at bounding box center [522, 31] width 56 height 14
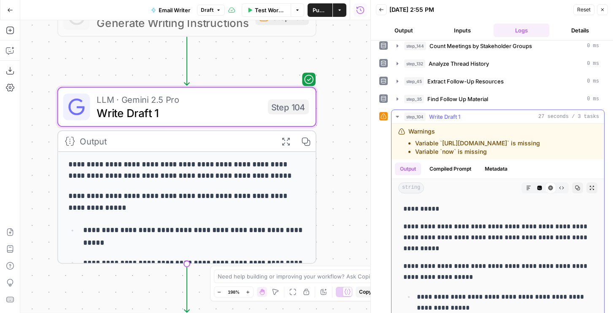
scroll to position [229, 0]
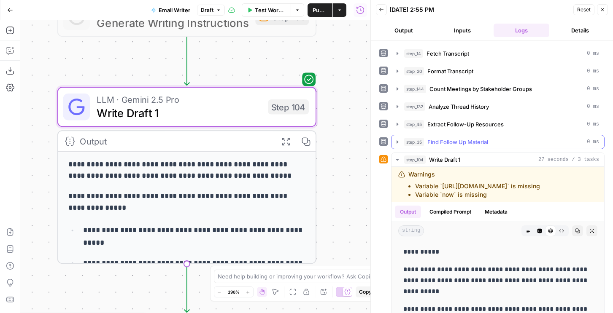
click at [455, 139] on span "Find Follow Up Material" at bounding box center [457, 142] width 61 height 8
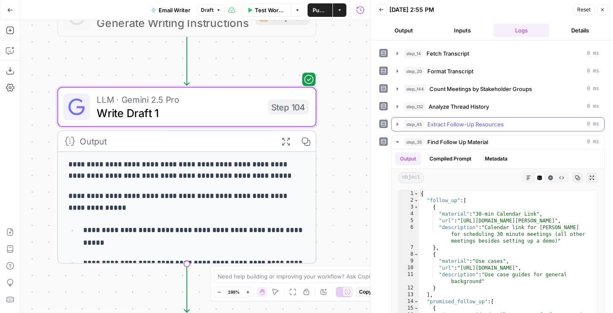
click at [457, 125] on span "Extract Follow-Up Resources" at bounding box center [465, 124] width 76 height 8
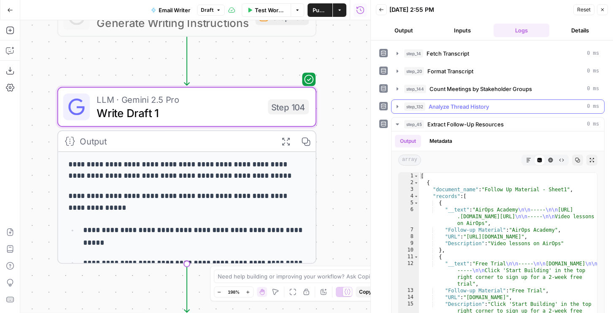
click at [457, 108] on span "Analyze Thread History" at bounding box center [459, 107] width 60 height 8
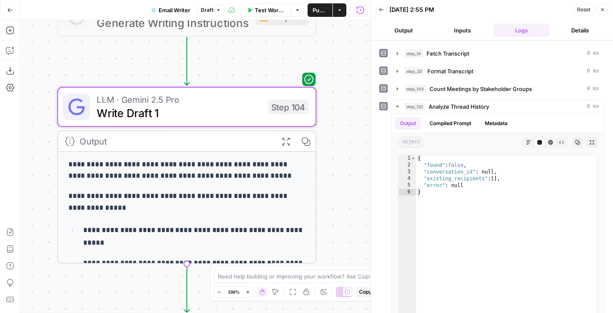
click at [460, 64] on div "step_20 Format Transcript 0 ms" at bounding box center [497, 71] width 213 height 14
click at [460, 70] on span "Format Transcript" at bounding box center [450, 71] width 46 height 8
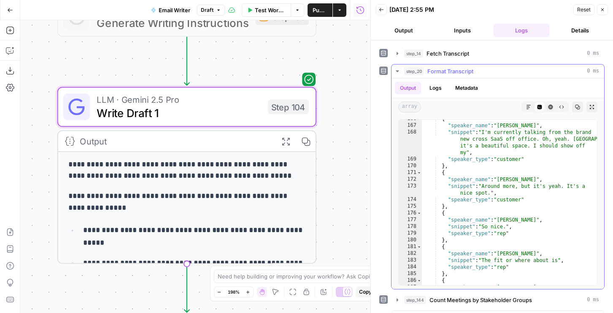
scroll to position [1418, 0]
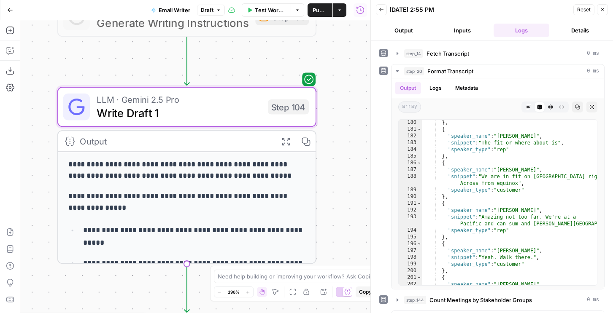
click at [603, 11] on icon "button" at bounding box center [602, 9] width 3 height 3
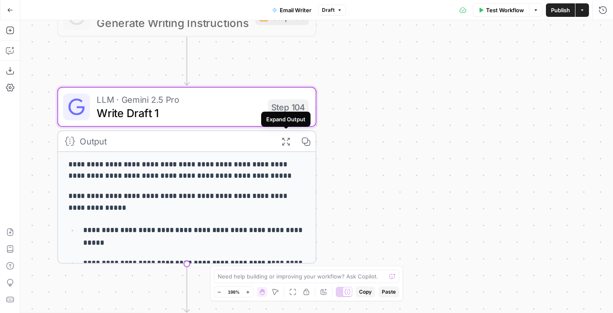
click at [291, 148] on button "Expand Output" at bounding box center [286, 141] width 20 height 20
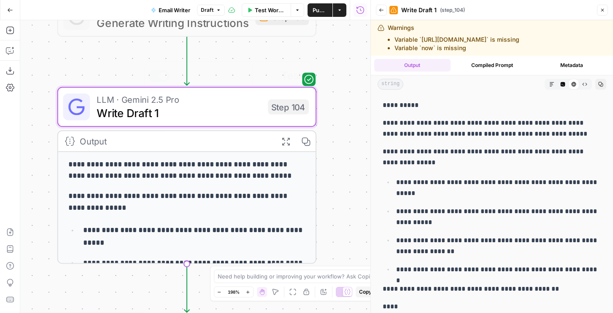
scroll to position [35, 0]
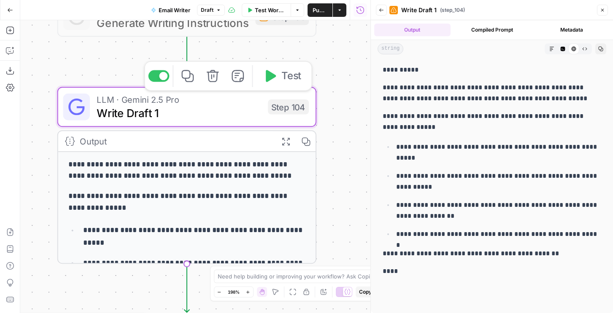
click at [258, 121] on span "Write Draft 1" at bounding box center [179, 113] width 165 height 17
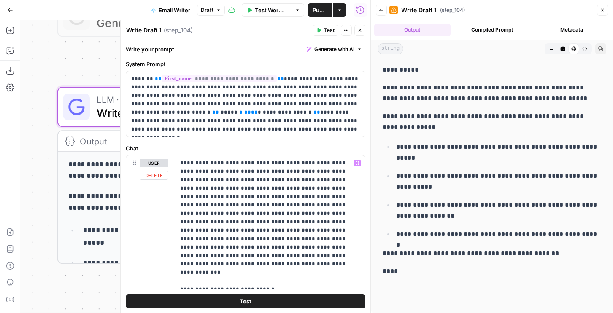
scroll to position [0, 0]
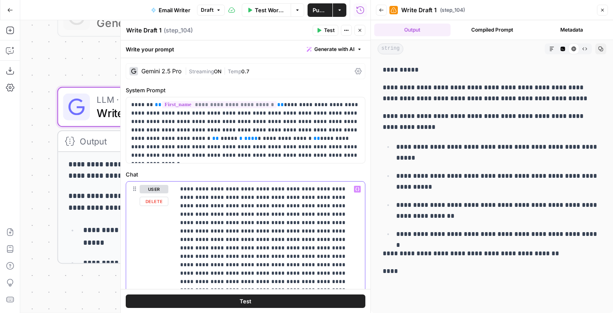
click at [497, 27] on button "Compiled Prompt" at bounding box center [492, 30] width 76 height 13
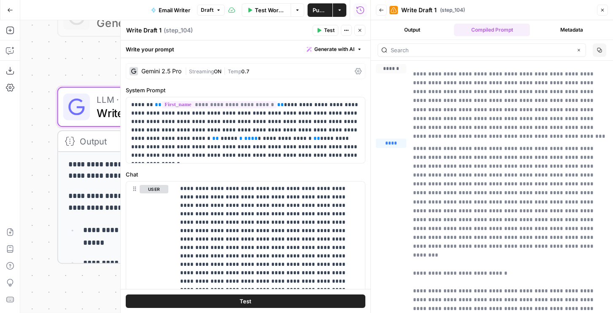
click at [448, 52] on input "text" at bounding box center [481, 50] width 181 height 8
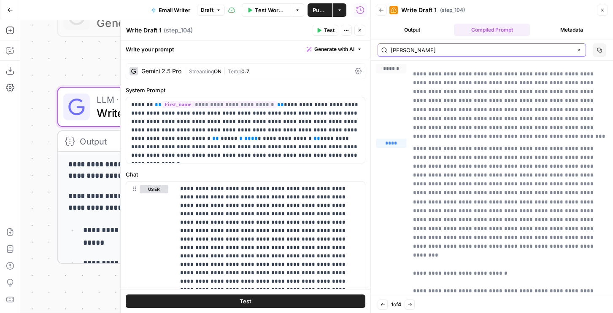
type input "steven"
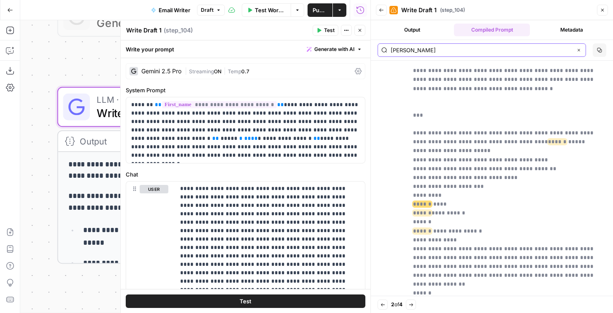
scroll to position [316, 0]
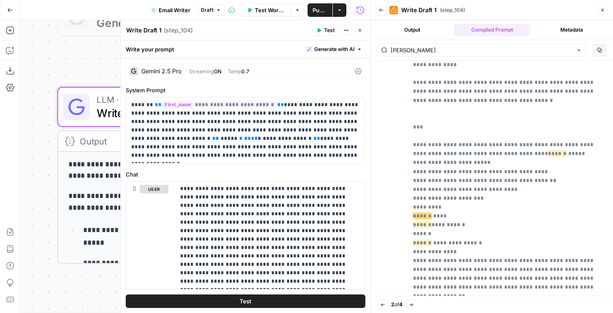
click at [605, 11] on button "Close" at bounding box center [602, 10] width 11 height 11
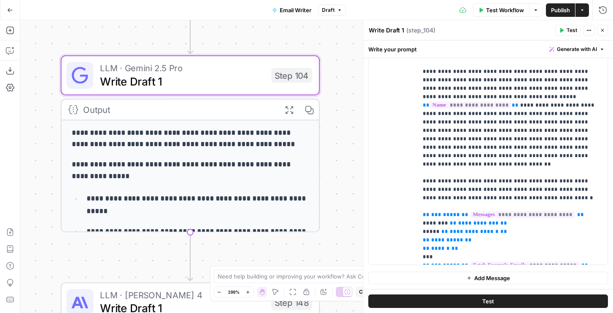
scroll to position [59, 0]
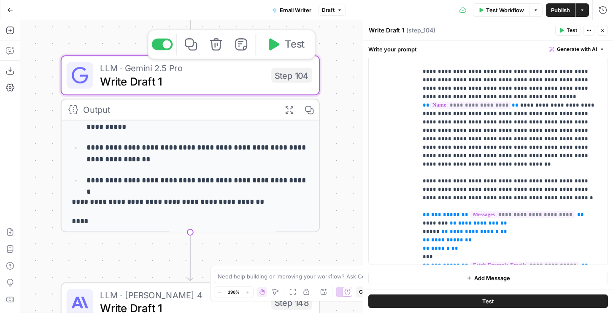
click at [261, 81] on span "Write Draft 1" at bounding box center [182, 81] width 165 height 17
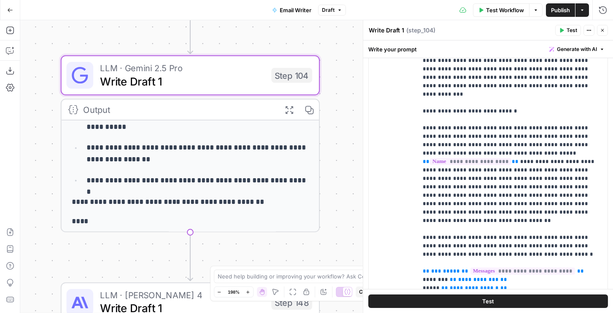
scroll to position [257, 0]
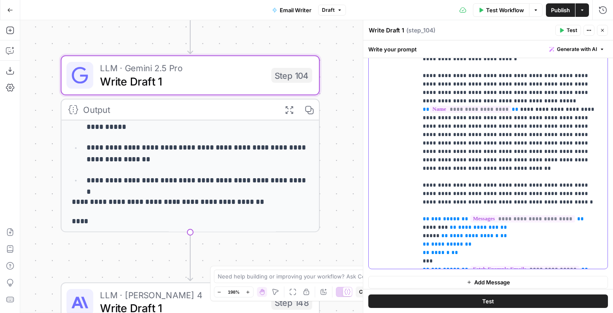
click at [442, 180] on p "**********" at bounding box center [513, 97] width 180 height 338
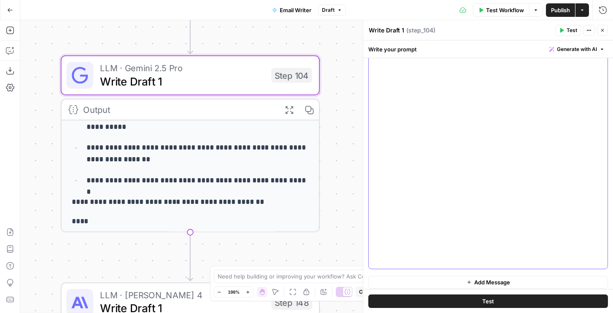
scroll to position [0, 0]
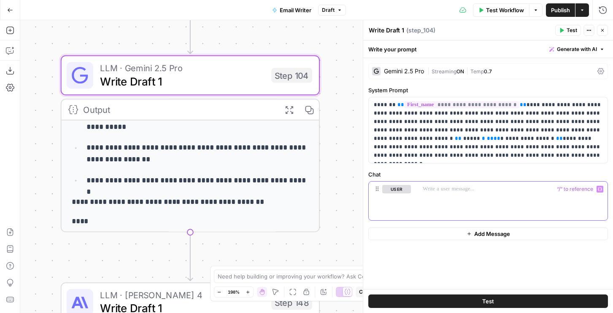
click at [339, 12] on button "Draft" at bounding box center [332, 10] width 28 height 11
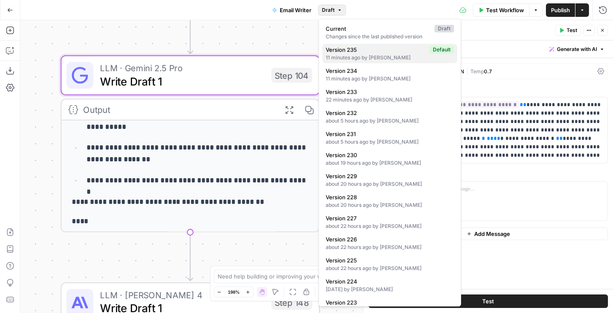
click at [342, 50] on span "Version 235" at bounding box center [376, 50] width 100 height 8
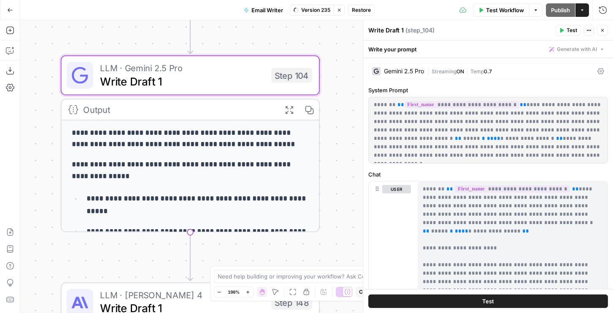
click at [360, 11] on span "Restore" at bounding box center [361, 10] width 19 height 8
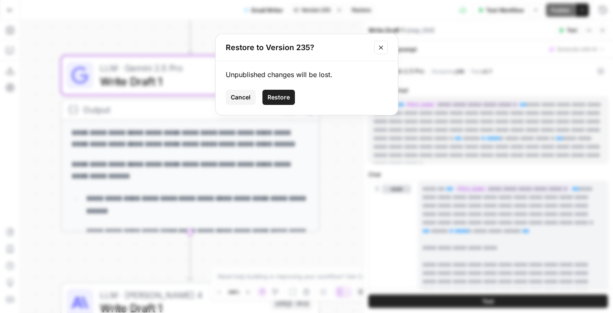
click at [274, 100] on span "Restore" at bounding box center [278, 97] width 22 height 8
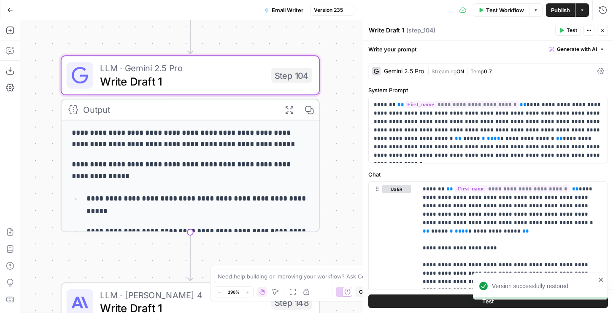
scroll to position [1, 0]
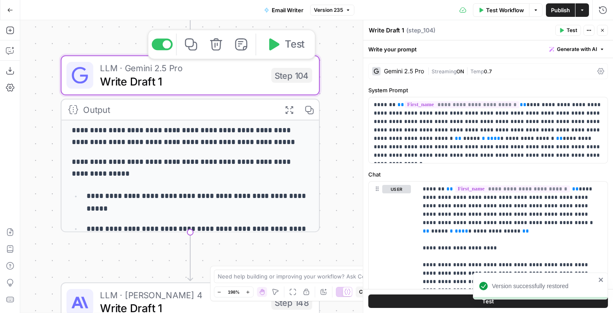
click at [293, 47] on span "Test" at bounding box center [295, 44] width 20 height 15
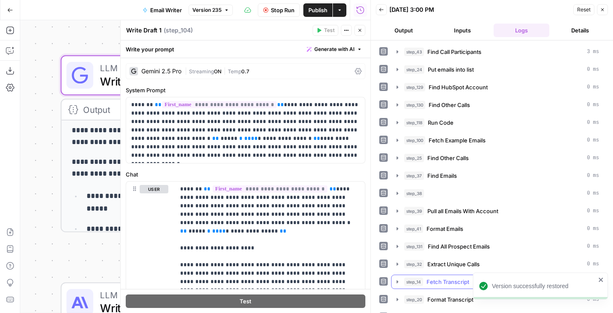
scroll to position [84, 0]
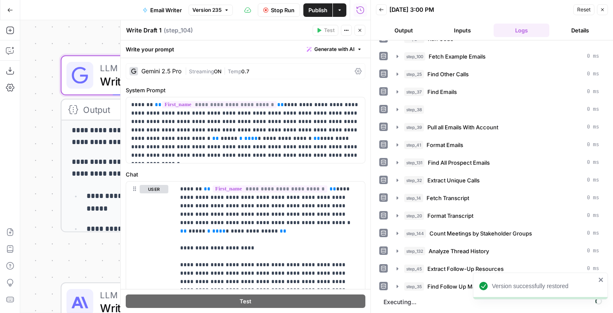
click at [395, 29] on button "Output" at bounding box center [404, 31] width 56 height 14
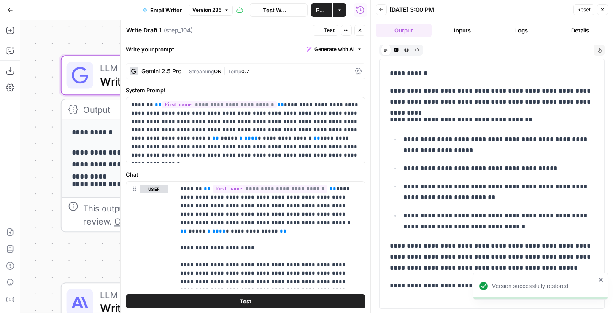
scroll to position [0, 0]
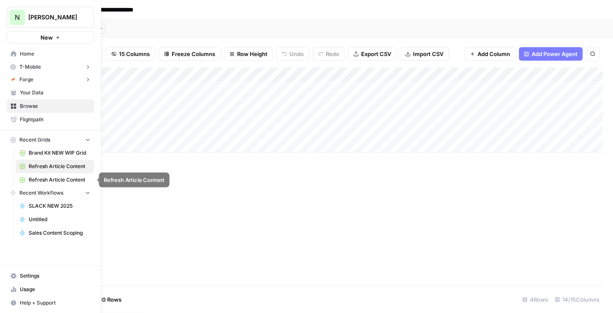
click at [45, 181] on span "Refresh Article Content" at bounding box center [60, 180] width 62 height 8
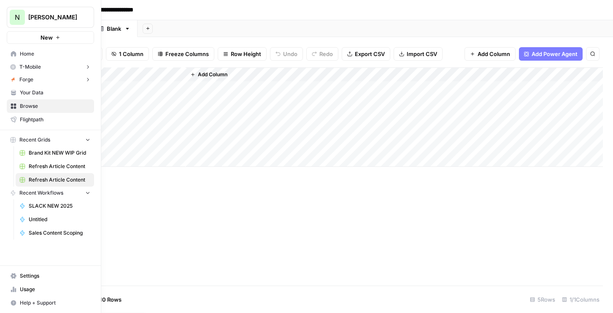
click at [46, 59] on link "Home" at bounding box center [50, 54] width 87 height 14
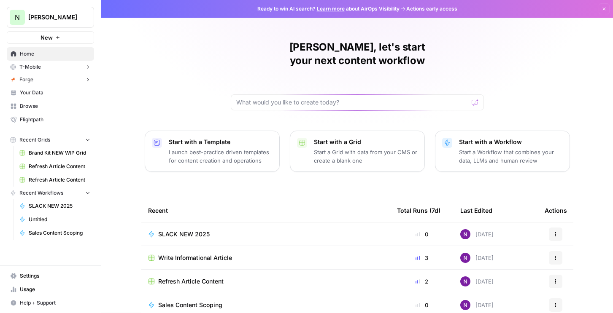
scroll to position [75, 0]
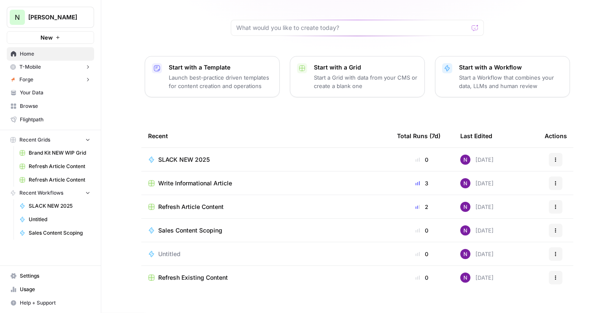
click at [181, 274] on span "Refresh Existing Content" at bounding box center [193, 278] width 70 height 8
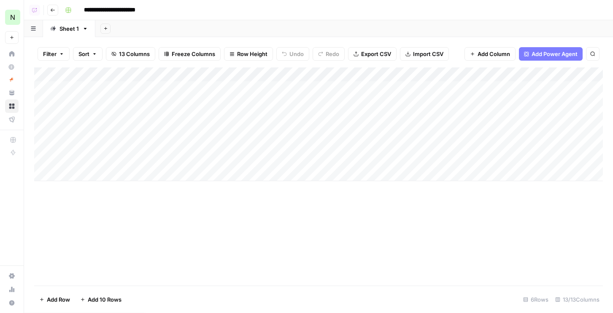
click at [56, 88] on div "Add Column" at bounding box center [318, 125] width 569 height 114
drag, startPoint x: 141, startPoint y: 73, endPoint x: 202, endPoint y: 78, distance: 61.0
click at [201, 78] on div "Add Column" at bounding box center [318, 125] width 569 height 114
click at [57, 87] on div "Add Column" at bounding box center [318, 125] width 569 height 114
click at [42, 87] on div "Add Column" at bounding box center [318, 125] width 569 height 114
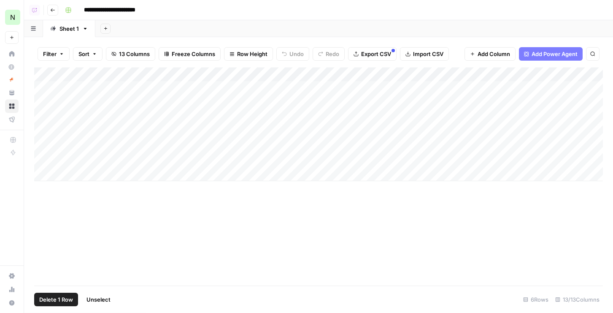
click at [43, 101] on div "Add Column" at bounding box center [318, 125] width 569 height 114
click at [65, 300] on span "Delete 2 Rows" at bounding box center [58, 300] width 38 height 8
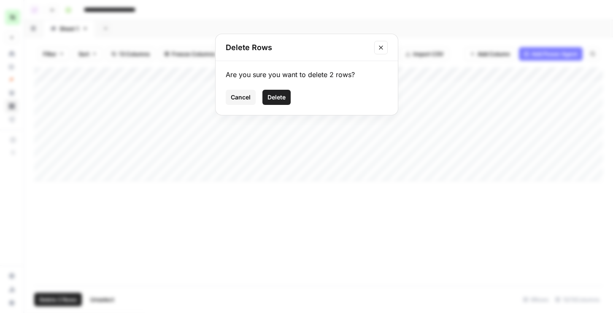
click at [286, 97] on button "Delete" at bounding box center [276, 97] width 28 height 15
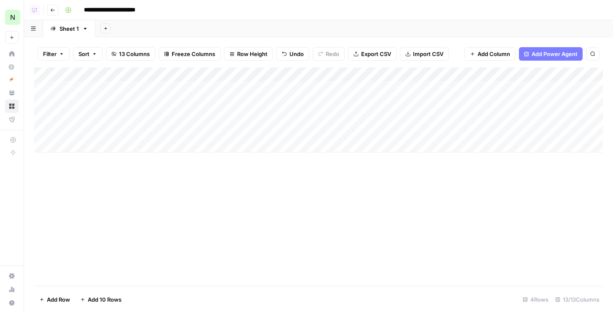
click at [57, 87] on div "Add Column" at bounding box center [318, 110] width 569 height 85
click at [56, 101] on div "Add Column" at bounding box center [318, 110] width 569 height 85
click at [56, 118] on div "Add Column" at bounding box center [318, 110] width 569 height 85
click at [58, 132] on div "Add Column" at bounding box center [318, 110] width 569 height 85
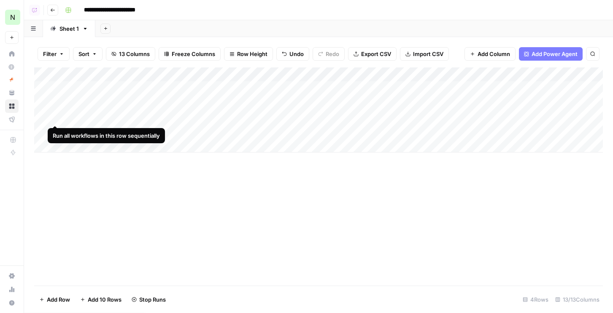
click at [54, 119] on div "Add Column" at bounding box center [318, 110] width 569 height 85
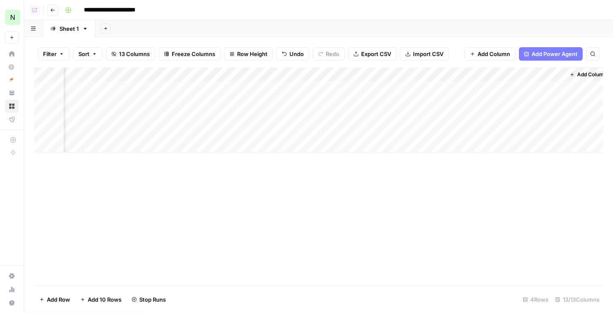
scroll to position [0, 557]
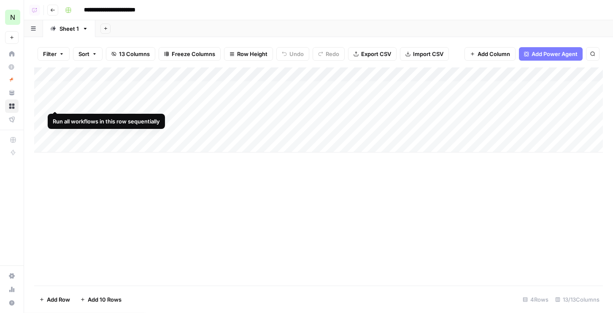
click at [43, 102] on div "Add Column" at bounding box center [318, 110] width 569 height 85
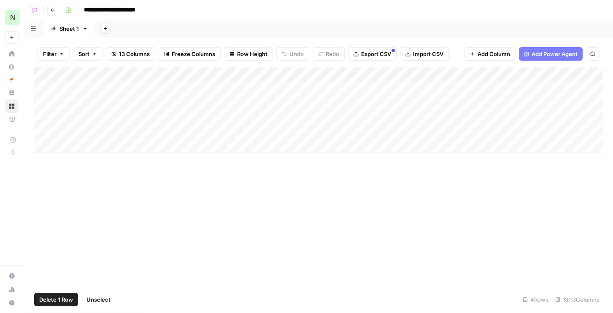
click at [56, 298] on span "Delete 1 Row" at bounding box center [56, 300] width 34 height 8
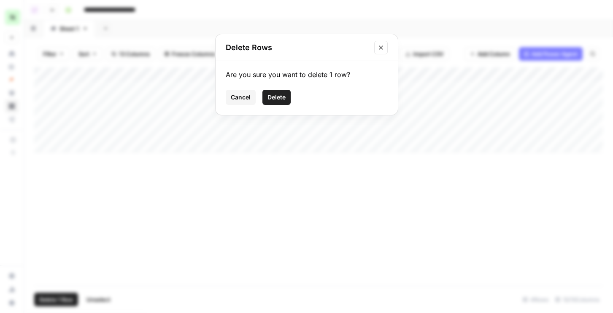
click at [276, 93] on span "Delete" at bounding box center [276, 97] width 18 height 8
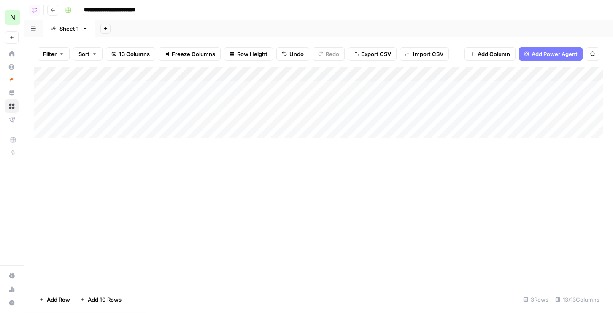
click at [404, 76] on div "Add Column" at bounding box center [318, 103] width 569 height 71
click at [384, 144] on span "Hide Column" at bounding box center [407, 145] width 74 height 8
click at [377, 116] on div "Add Column" at bounding box center [318, 103] width 569 height 71
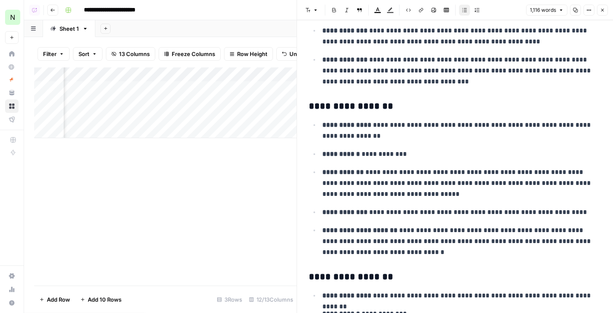
scroll to position [529, 0]
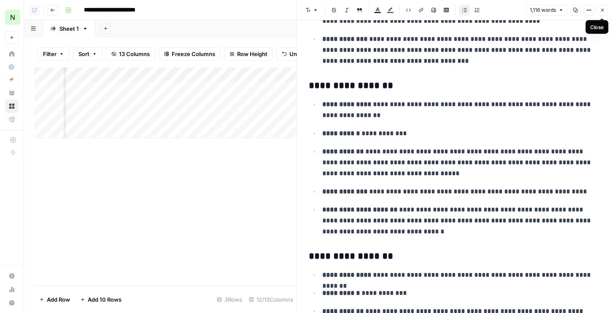
click at [606, 10] on button "Close" at bounding box center [602, 10] width 11 height 11
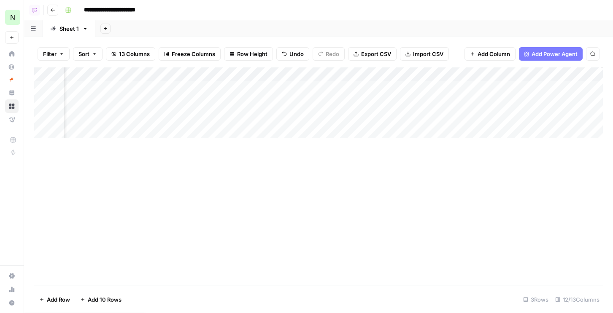
scroll to position [0, 449]
click at [492, 89] on div "Add Column" at bounding box center [318, 103] width 569 height 71
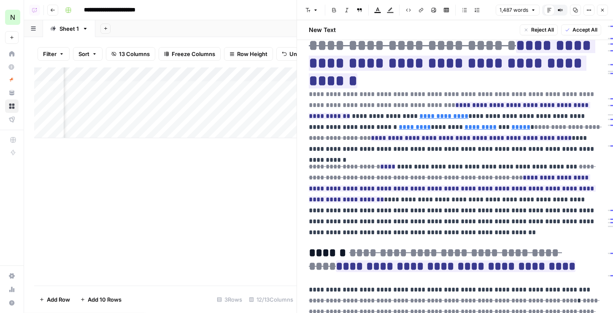
scroll to position [40, 0]
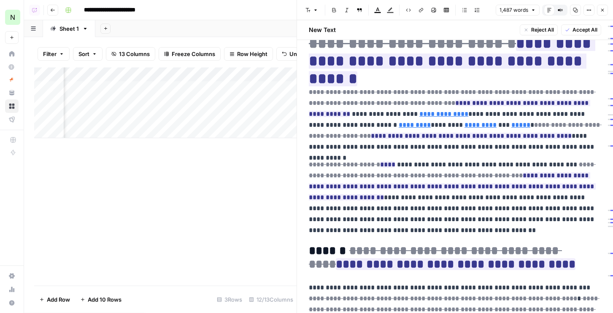
click at [604, 8] on icon "button" at bounding box center [602, 10] width 5 height 5
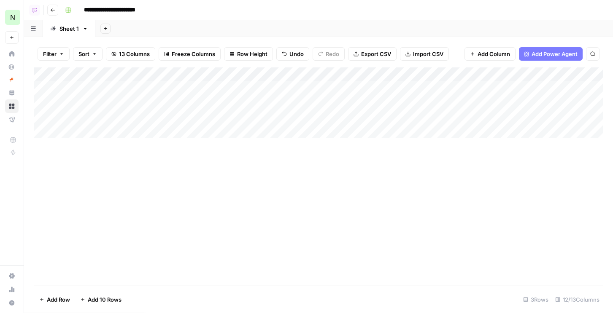
scroll to position [0, 1]
drag, startPoint x: 277, startPoint y: 73, endPoint x: 331, endPoint y: 69, distance: 53.7
click at [331, 69] on div "Add Column" at bounding box center [318, 103] width 569 height 71
drag, startPoint x: 355, startPoint y: 73, endPoint x: 455, endPoint y: 82, distance: 100.3
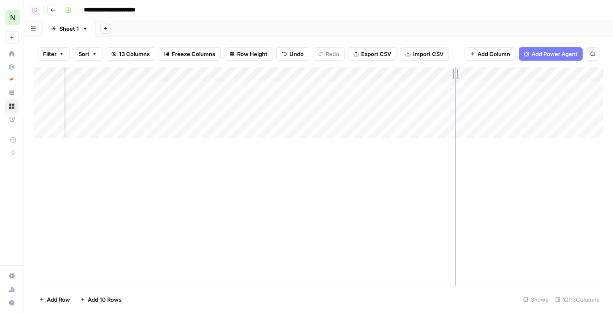
click at [455, 82] on div "Add Column" at bounding box center [318, 103] width 569 height 71
drag, startPoint x: 455, startPoint y: 70, endPoint x: 414, endPoint y: 72, distance: 40.5
click at [414, 72] on div "Add Column" at bounding box center [318, 103] width 569 height 71
click at [482, 87] on div "Add Column" at bounding box center [318, 103] width 569 height 71
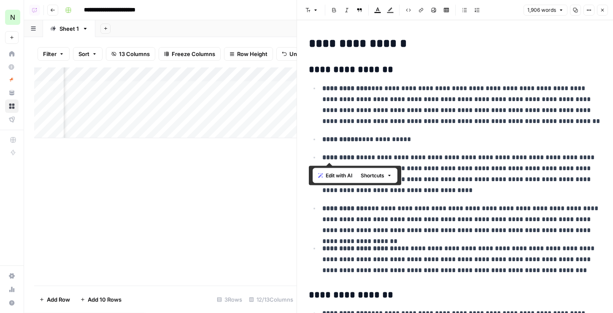
drag, startPoint x: 348, startPoint y: 155, endPoint x: 399, endPoint y: 180, distance: 55.9
click at [399, 180] on body "**********" at bounding box center [306, 156] width 613 height 313
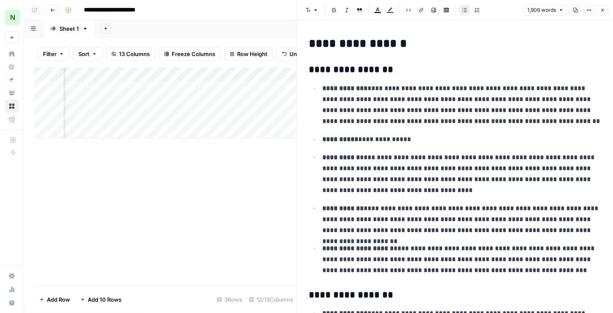
click at [426, 183] on p "**********" at bounding box center [461, 174] width 279 height 44
click at [605, 16] on header "Font style Bold Italic Block quote Text color Highlight color Code block Link I…" at bounding box center [455, 10] width 316 height 20
click at [602, 11] on icon "button" at bounding box center [602, 10] width 5 height 5
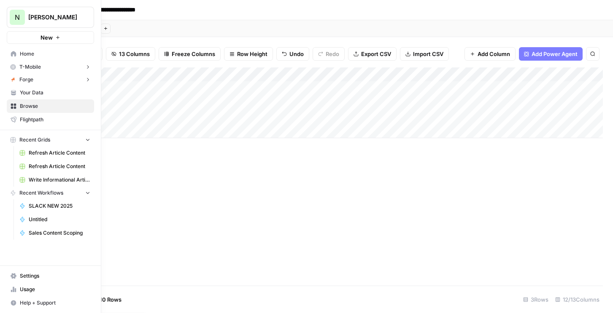
click at [31, 85] on button "Forge" at bounding box center [50, 79] width 87 height 13
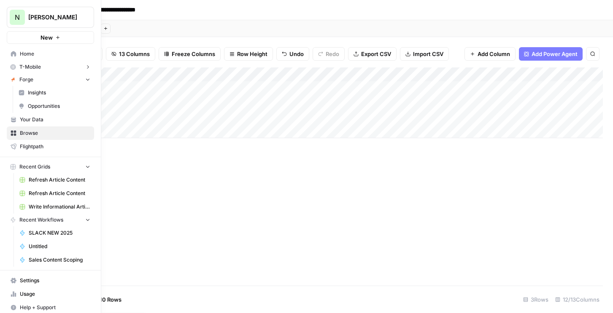
click at [30, 122] on span "Your Data" at bounding box center [55, 120] width 70 height 8
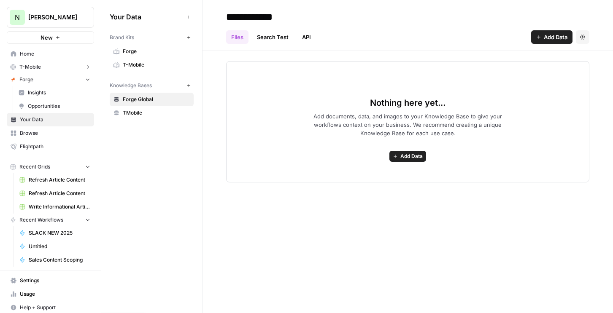
click at [129, 111] on span "TMobile" at bounding box center [156, 113] width 67 height 8
click at [143, 96] on span "Forge Global" at bounding box center [156, 100] width 67 height 8
click at [54, 19] on span "Nicole G" at bounding box center [53, 17] width 51 height 8
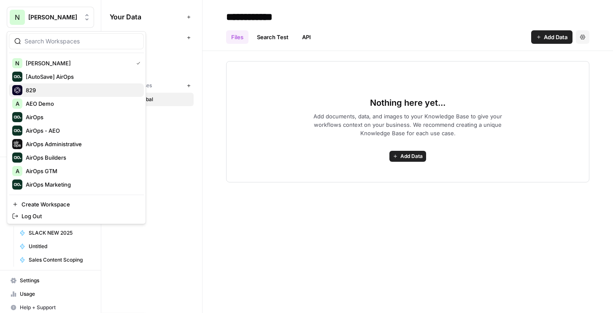
scroll to position [17, 0]
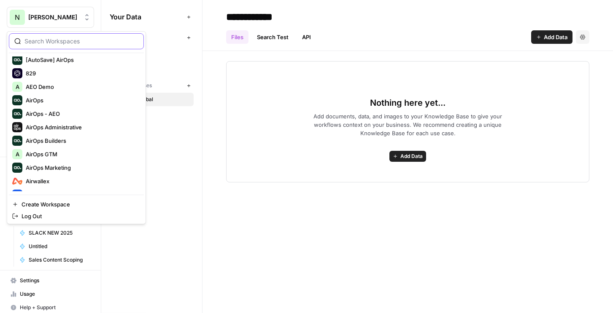
click at [63, 45] on input "search" at bounding box center [81, 41] width 114 height 8
type input "airwall"
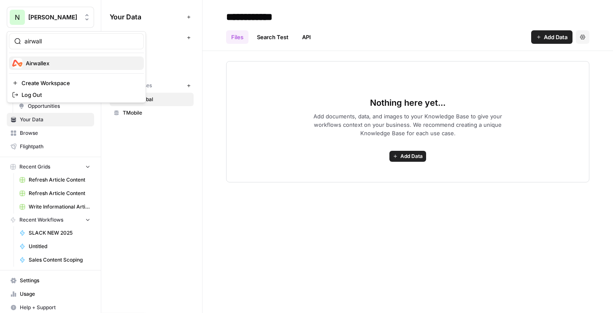
scroll to position [0, 0]
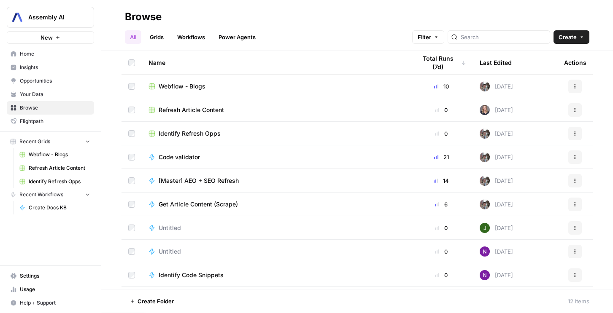
click at [181, 132] on span "Identify Refresh Opps" at bounding box center [190, 134] width 62 height 8
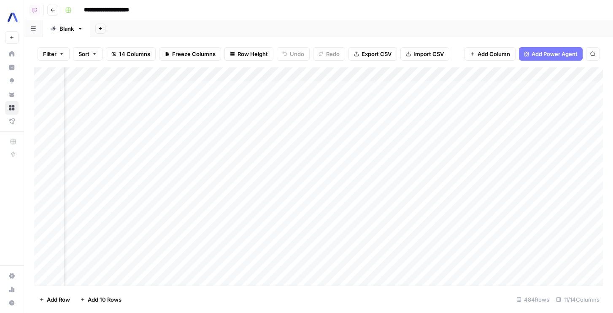
scroll to position [0, 321]
click at [373, 74] on div "Add Column" at bounding box center [318, 177] width 569 height 219
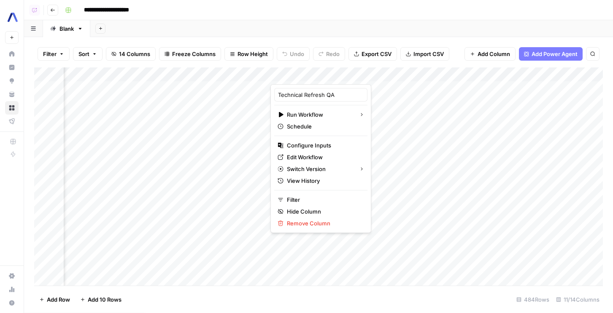
click at [538, 77] on div "Add Column" at bounding box center [318, 177] width 569 height 219
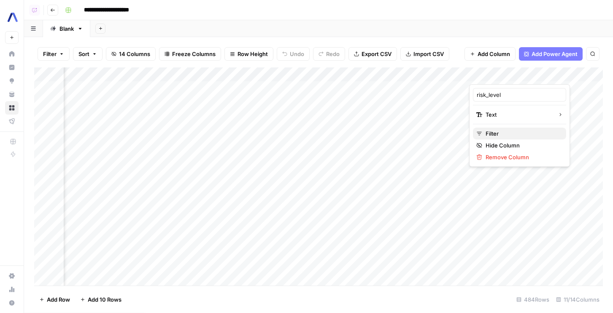
click at [498, 132] on span "Filter" at bounding box center [523, 134] width 74 height 8
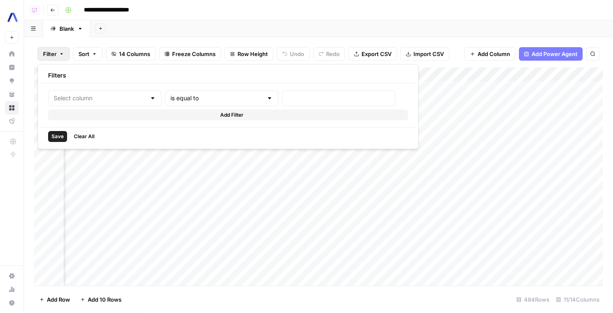
type input "risk_level"
click at [306, 99] on input "text" at bounding box center [362, 98] width 112 height 8
type input "HIGH"
click at [56, 146] on div "Filters risk_level is equal to HIGH Delete Add Filter Save Clear All" at bounding box center [242, 106] width 409 height 85
click at [56, 138] on span "Save" at bounding box center [57, 137] width 12 height 8
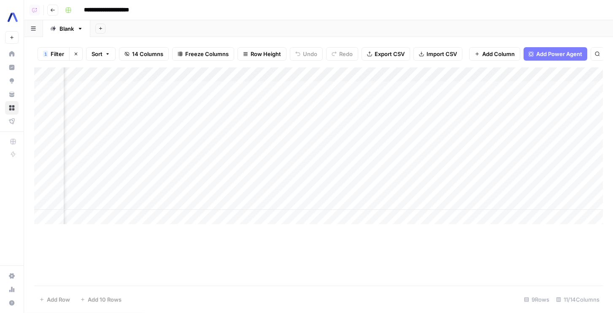
scroll to position [0, 139]
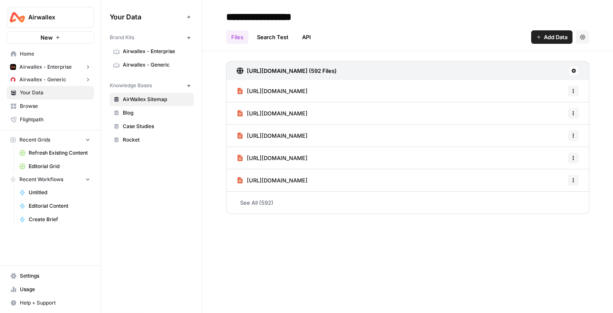
click at [271, 35] on link "Search Test" at bounding box center [273, 37] width 42 height 14
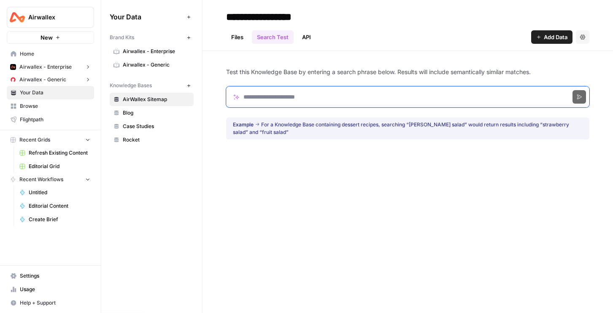
click at [254, 95] on input "Search phrase" at bounding box center [407, 96] width 363 height 21
click button "Search" at bounding box center [580, 97] width 14 height 14
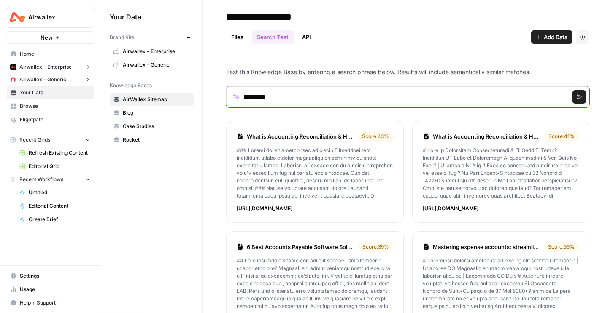
click at [269, 92] on input "**********" at bounding box center [407, 96] width 363 height 21
click button "Search" at bounding box center [580, 97] width 14 height 14
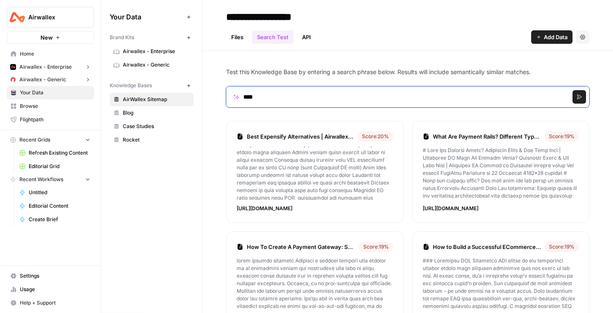
click at [338, 100] on input "****" at bounding box center [407, 96] width 363 height 21
type input "*"
type input "**********"
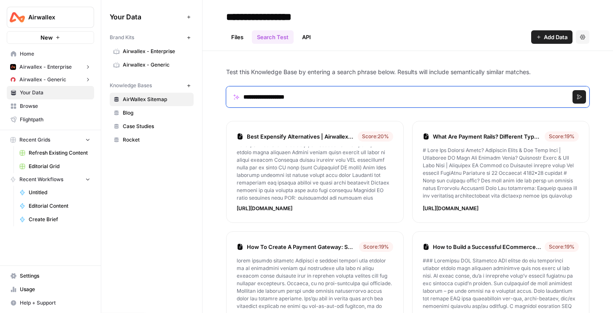
click button "Search" at bounding box center [580, 97] width 14 height 14
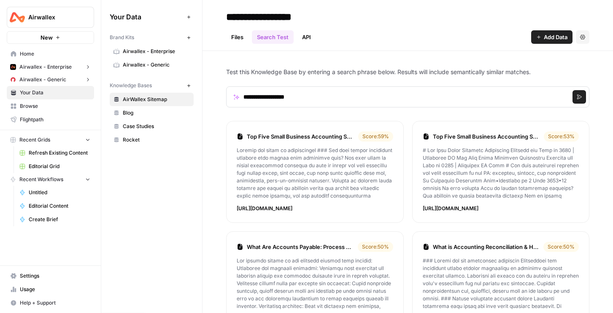
drag, startPoint x: 283, startPoint y: 157, endPoint x: 226, endPoint y: 157, distance: 57.0
click at [226, 157] on li "Top Five Small Business Accounting Software and Apps in [DATE] | Airwallex US S…" at bounding box center [315, 172] width 178 height 102
click at [47, 152] on span "Refresh Existing Content" at bounding box center [60, 153] width 62 height 8
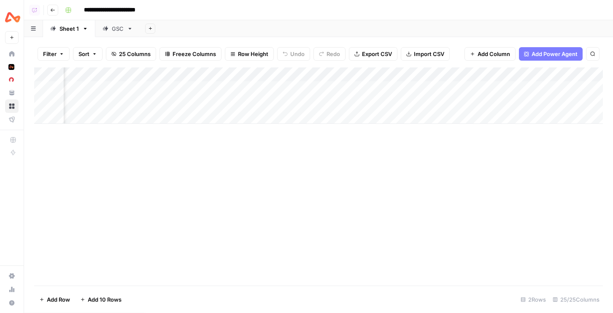
scroll to position [0, 1220]
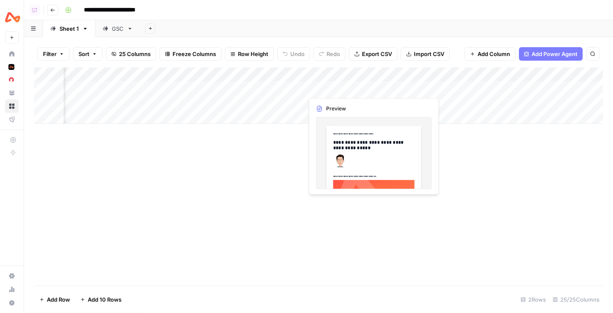
click at [361, 88] on div "Add Column" at bounding box center [318, 96] width 569 height 57
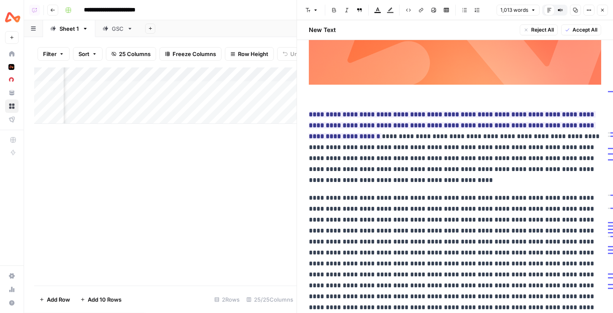
scroll to position [305, 0]
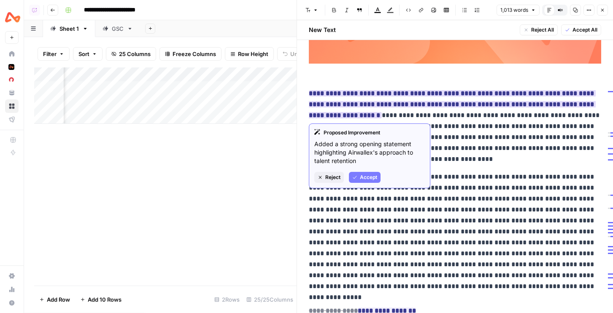
drag, startPoint x: 331, startPoint y: 145, endPoint x: 344, endPoint y: 143, distance: 13.1
click at [344, 143] on p "Added a strong opening statement highlighting Airwallex's approach to talent re…" at bounding box center [369, 152] width 111 height 25
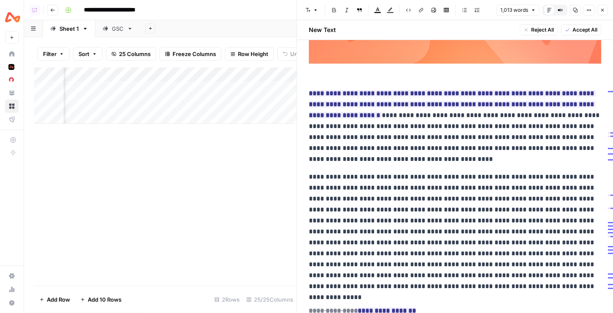
scroll to position [0, 658]
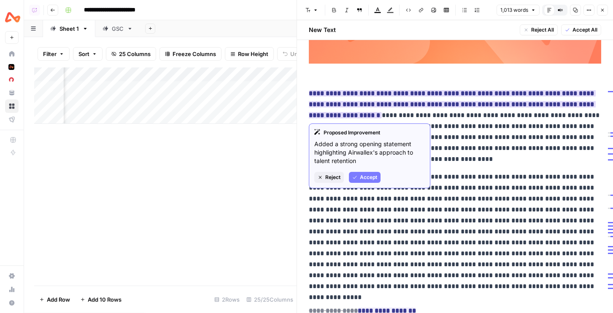
click at [369, 177] on span "Accept" at bounding box center [368, 178] width 17 height 8
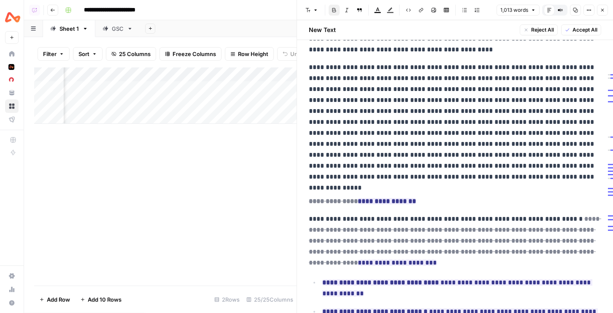
scroll to position [477, 0]
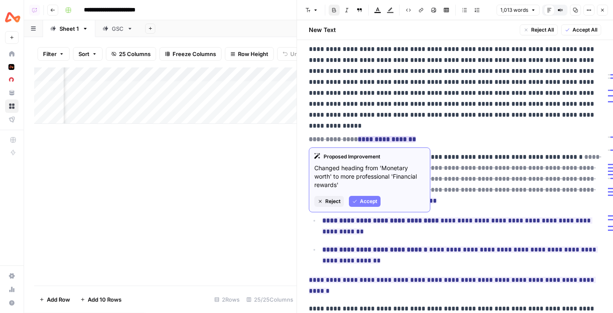
click at [360, 200] on span "Accept" at bounding box center [368, 202] width 17 height 8
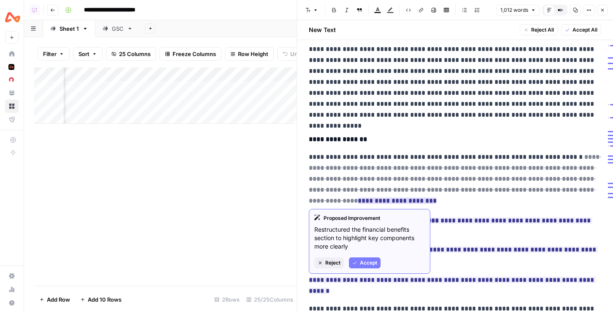
click at [365, 259] on button "Accept" at bounding box center [365, 263] width 32 height 11
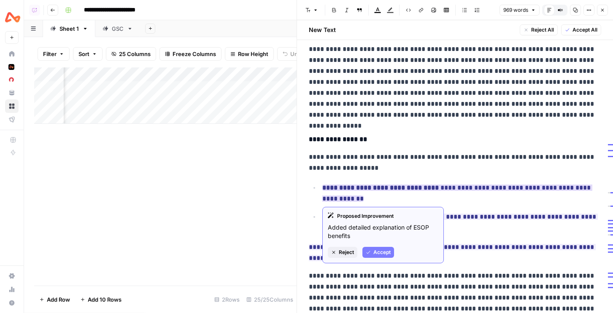
click at [378, 249] on span "Accept" at bounding box center [381, 253] width 17 height 8
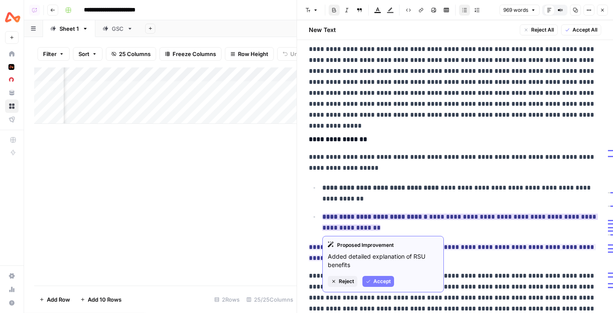
click at [378, 281] on span "Accept" at bounding box center [381, 282] width 17 height 8
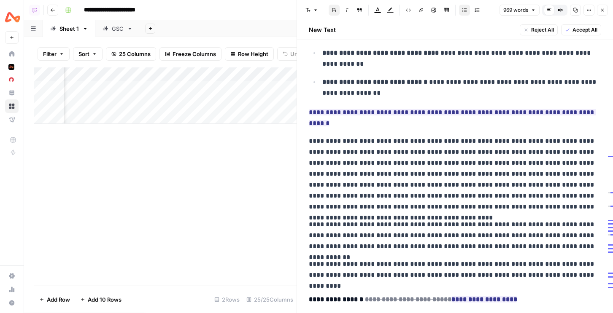
scroll to position [585, 0]
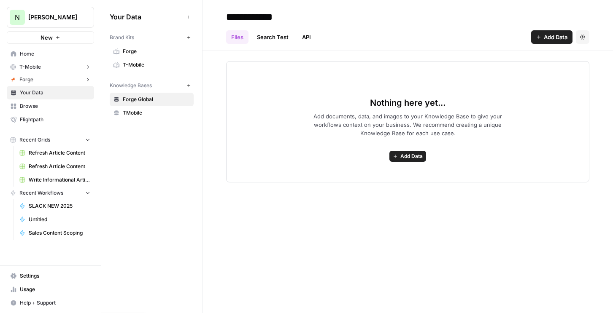
click at [59, 154] on span "Refresh Article Content" at bounding box center [60, 153] width 62 height 8
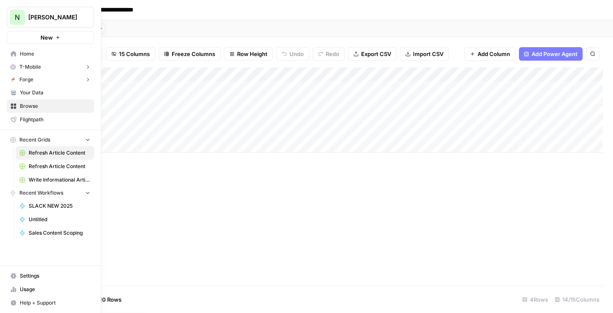
click at [43, 170] on span "Refresh Article Content" at bounding box center [60, 167] width 62 height 8
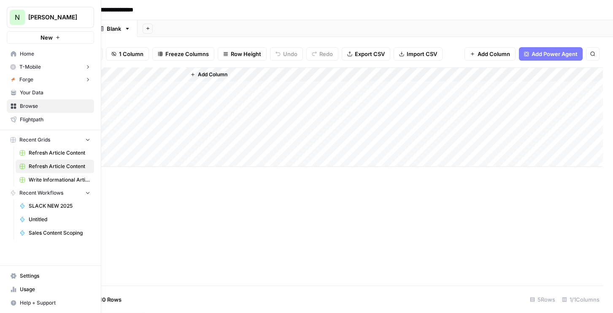
click at [35, 105] on span "Browse" at bounding box center [55, 107] width 70 height 8
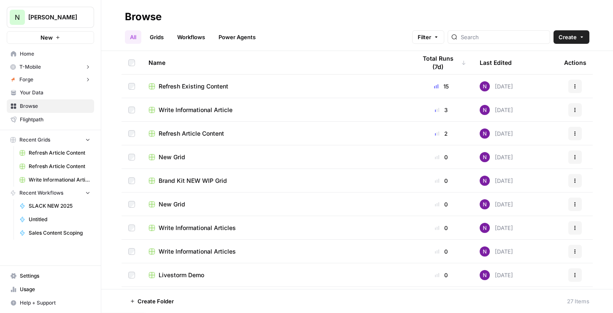
click at [213, 138] on td "Refresh Article Content" at bounding box center [276, 133] width 268 height 23
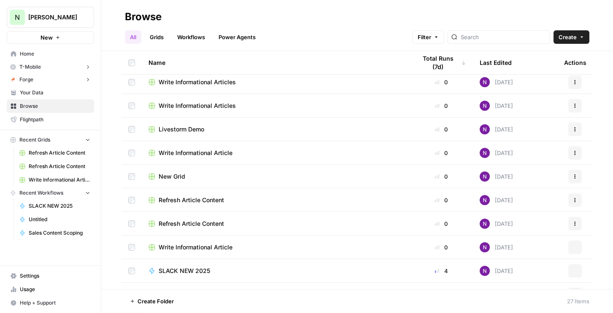
scroll to position [189, 0]
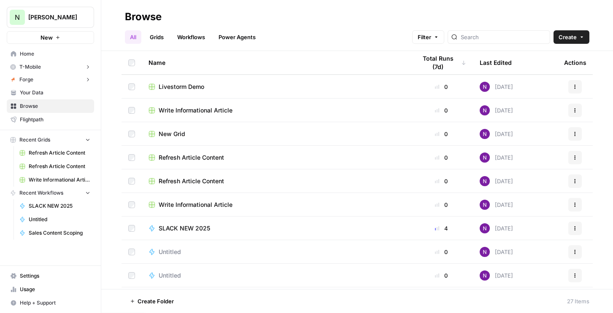
click at [189, 181] on span "Refresh Article Content" at bounding box center [191, 181] width 65 height 8
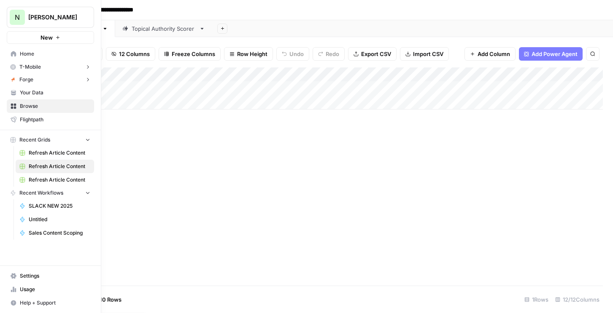
click at [49, 178] on span "Refresh Article Content" at bounding box center [60, 180] width 62 height 8
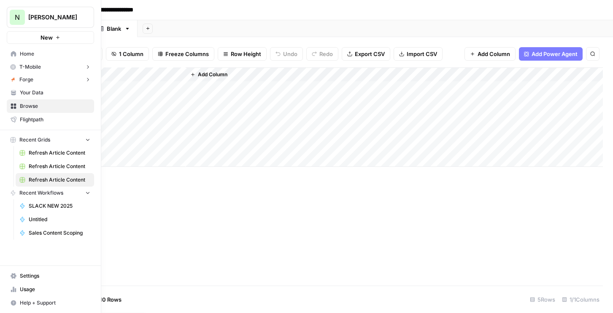
click at [45, 149] on link "Refresh Article Content" at bounding box center [55, 153] width 78 height 14
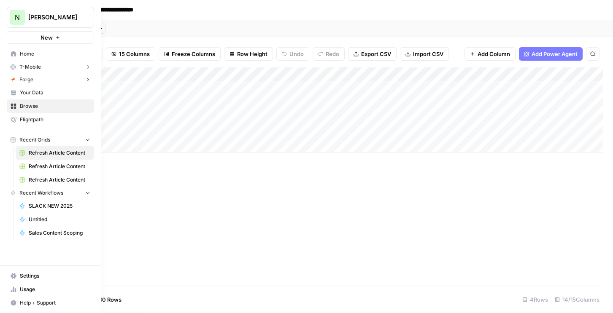
click at [37, 106] on span "Browse" at bounding box center [55, 107] width 70 height 8
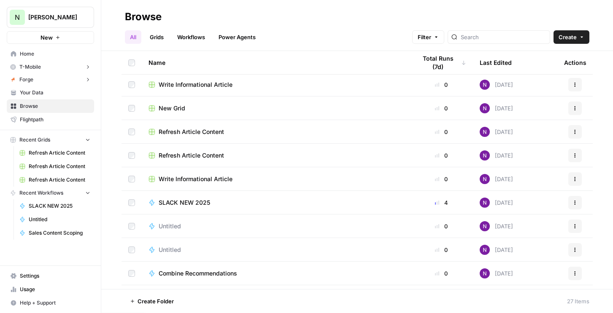
scroll to position [200, 0]
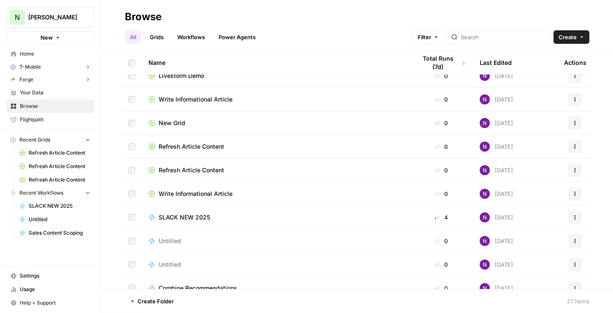
click at [173, 169] on span "Refresh Article Content" at bounding box center [191, 170] width 65 height 8
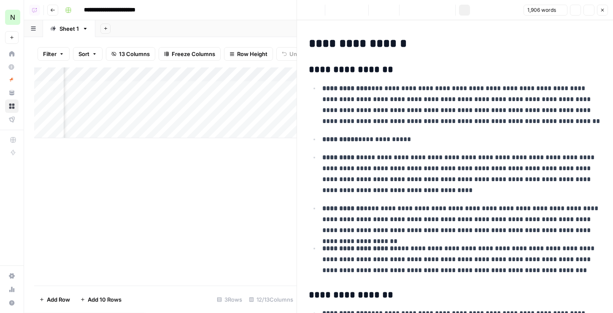
scroll to position [0, 548]
click at [601, 10] on icon "button" at bounding box center [602, 10] width 5 height 5
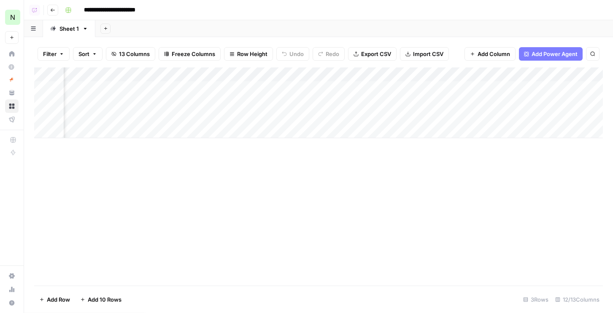
scroll to position [0, 392]
click at [367, 92] on div "Add Column" at bounding box center [318, 103] width 569 height 71
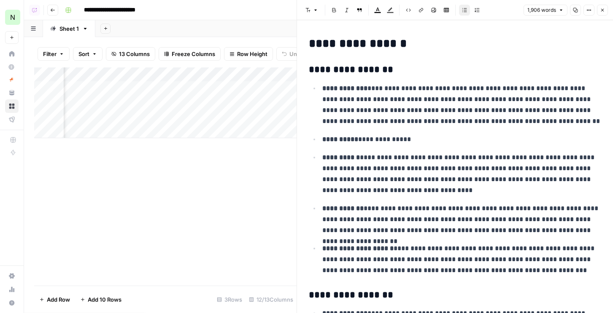
click at [604, 11] on icon "button" at bounding box center [602, 10] width 5 height 5
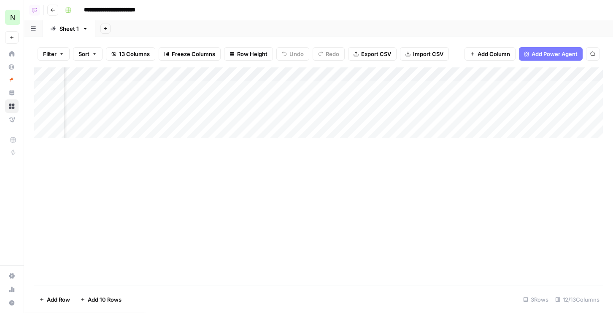
scroll to position [0, 478]
click at [426, 105] on div "Add Column" at bounding box center [318, 103] width 569 height 71
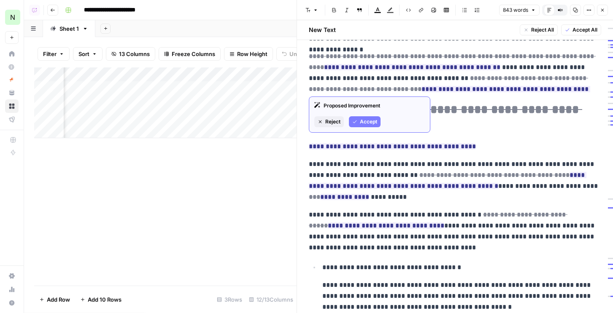
scroll to position [574, 0]
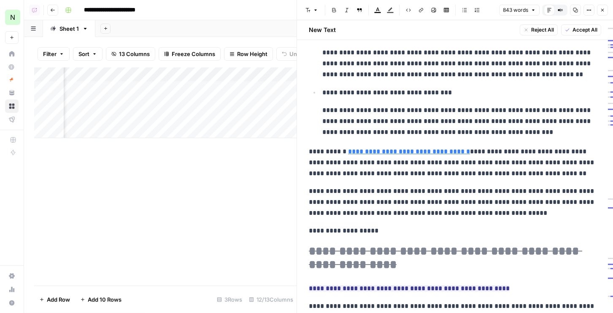
click at [605, 14] on button "Close" at bounding box center [602, 10] width 11 height 11
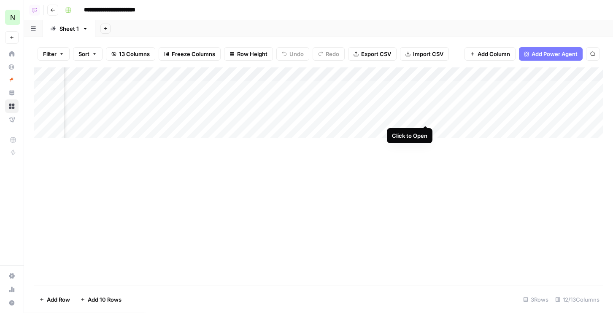
click at [427, 116] on div "Add Column" at bounding box center [318, 103] width 569 height 71
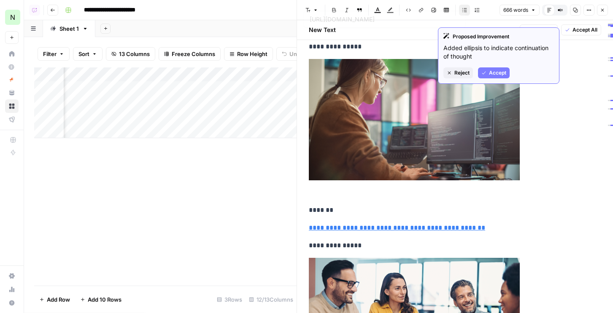
type input "[URL][DOMAIN_NAME]"
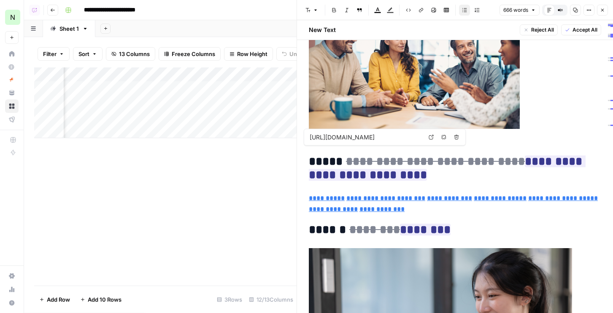
scroll to position [1039, 0]
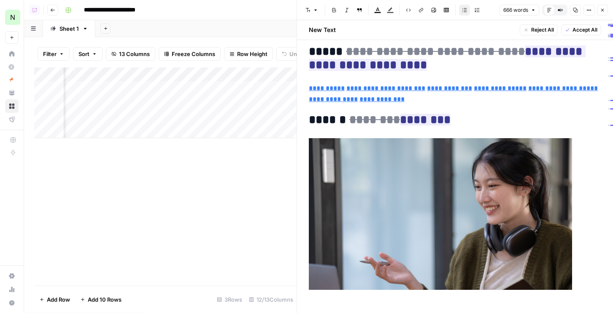
click at [603, 13] on button "Close" at bounding box center [602, 10] width 11 height 11
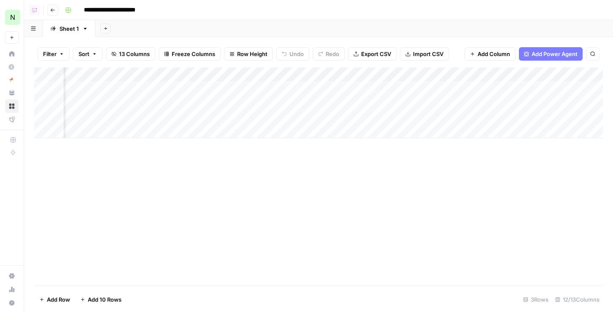
scroll to position [0, 373]
click at [389, 102] on div "Add Column" at bounding box center [318, 103] width 569 height 71
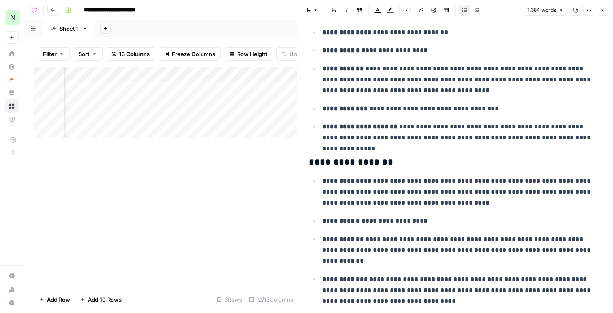
scroll to position [427, 0]
